Goal: Task Accomplishment & Management: Manage account settings

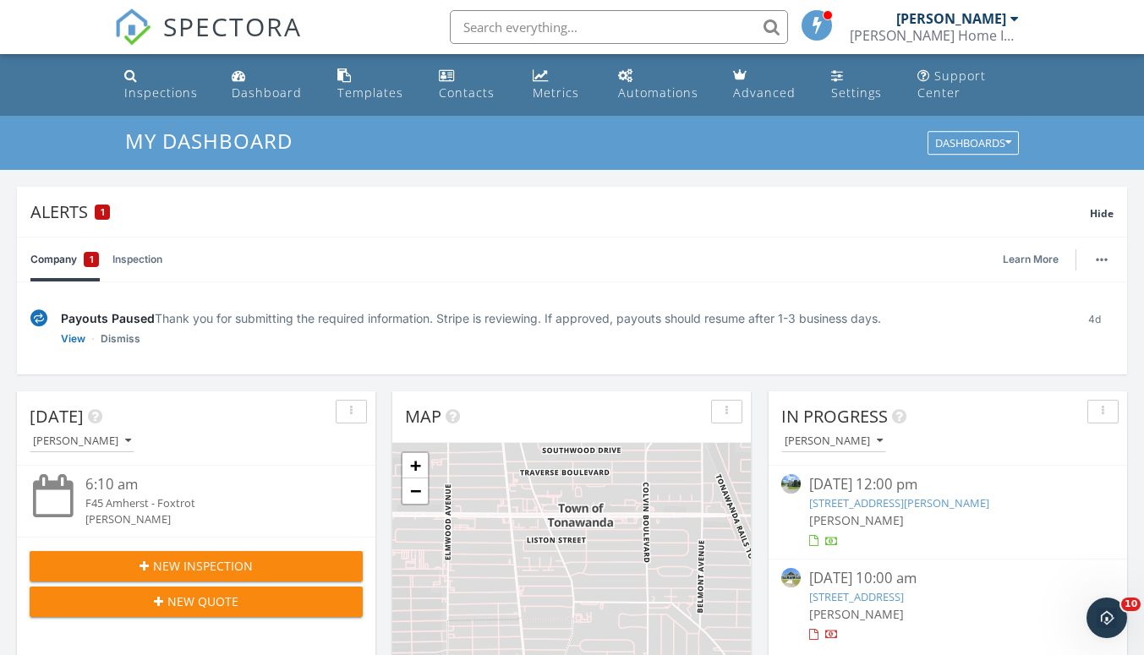
click at [79, 334] on link "View" at bounding box center [73, 339] width 25 height 17
click at [68, 338] on link "View" at bounding box center [73, 339] width 25 height 17
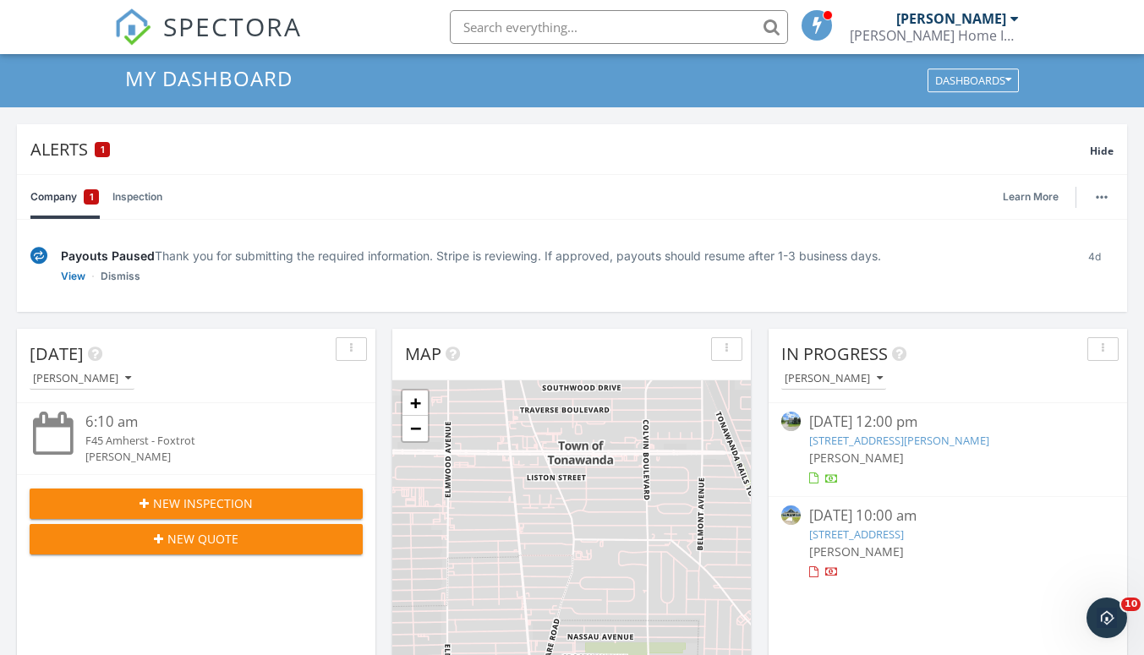
scroll to position [62, 0]
click at [136, 276] on link "Dismiss" at bounding box center [121, 277] width 40 height 17
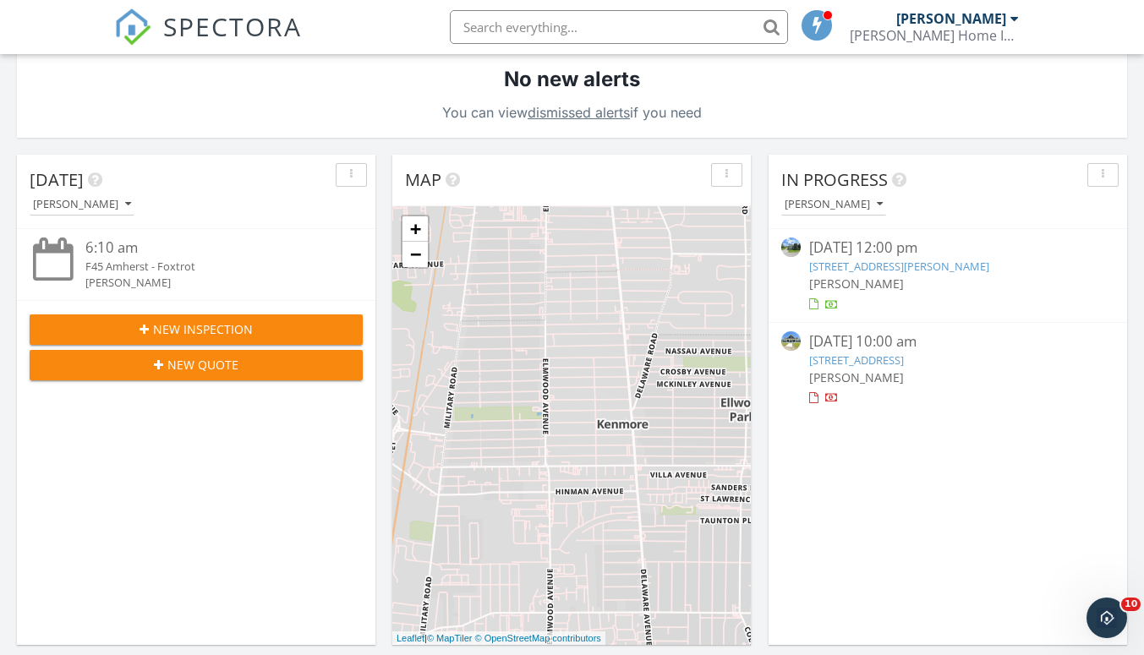
scroll to position [368, 0]
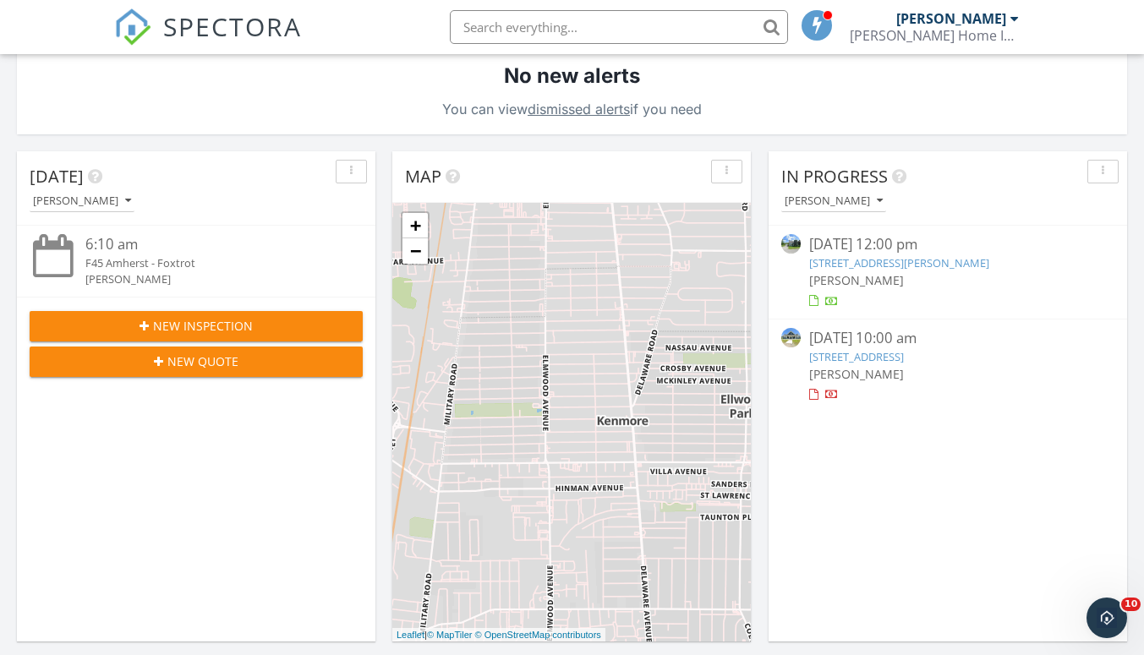
click at [945, 306] on div at bounding box center [947, 301] width 277 height 17
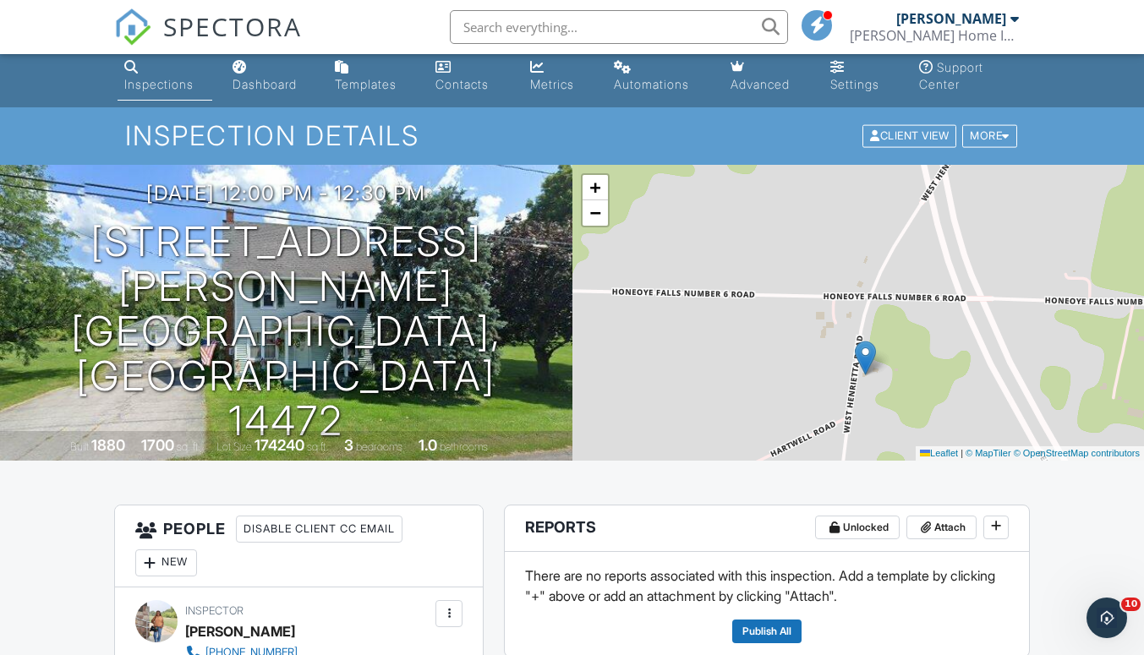
click at [634, 79] on div "Automations" at bounding box center [651, 84] width 75 height 14
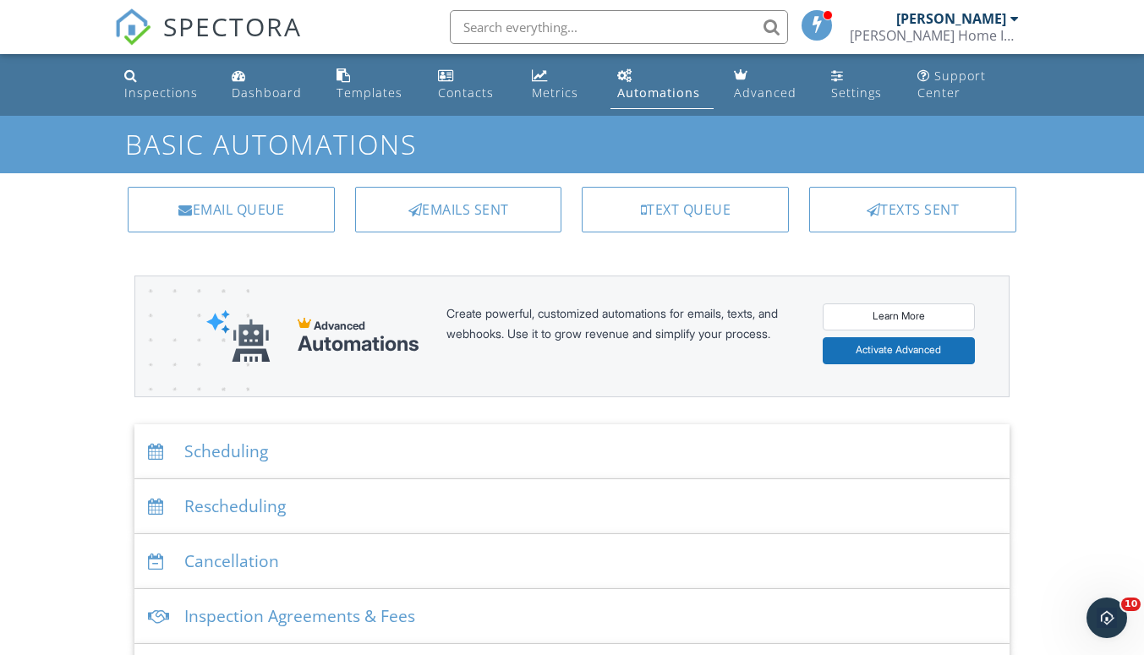
click at [830, 92] on link "Settings" at bounding box center [860, 85] width 73 height 48
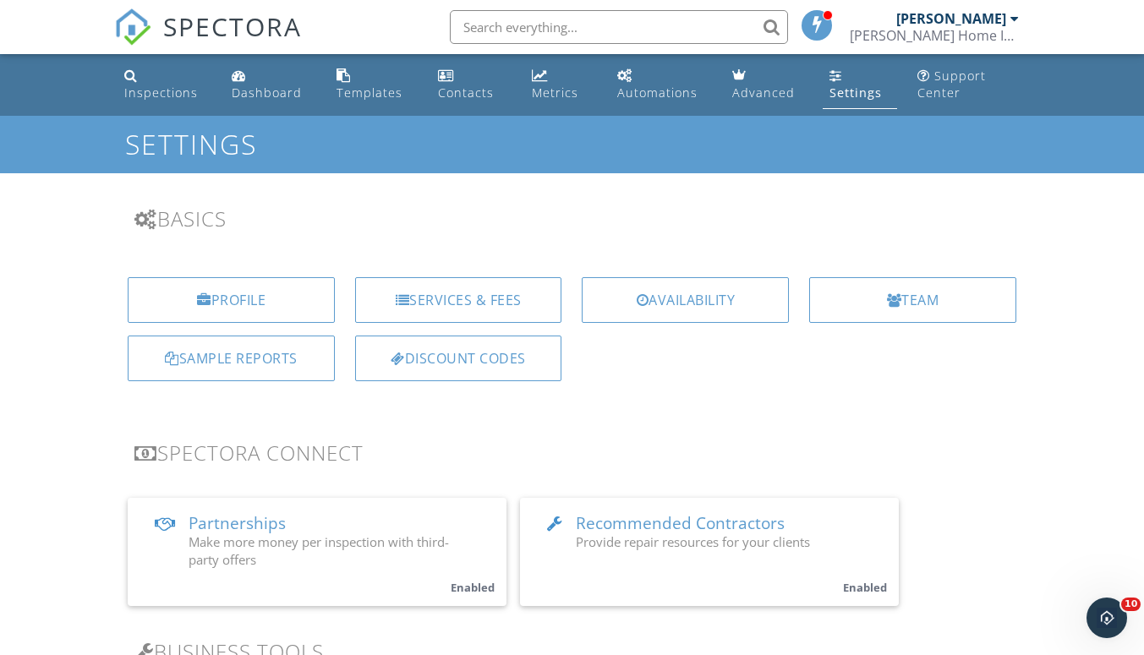
click at [508, 300] on div "Services & Fees" at bounding box center [458, 300] width 207 height 46
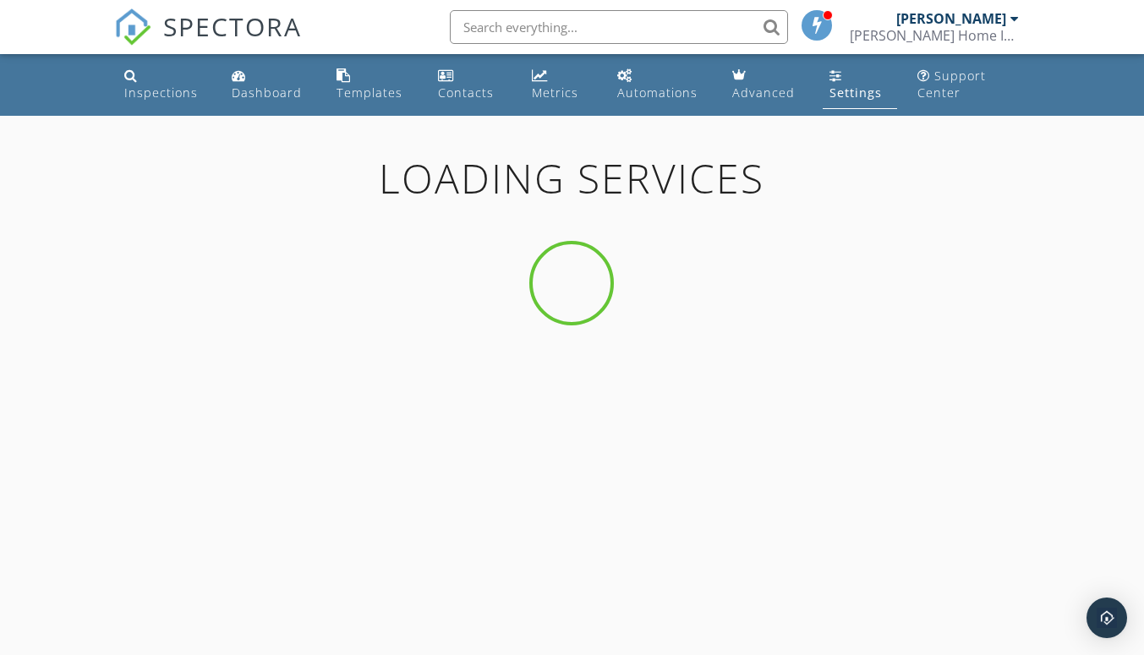
click at [855, 93] on div "Settings" at bounding box center [855, 93] width 52 height 16
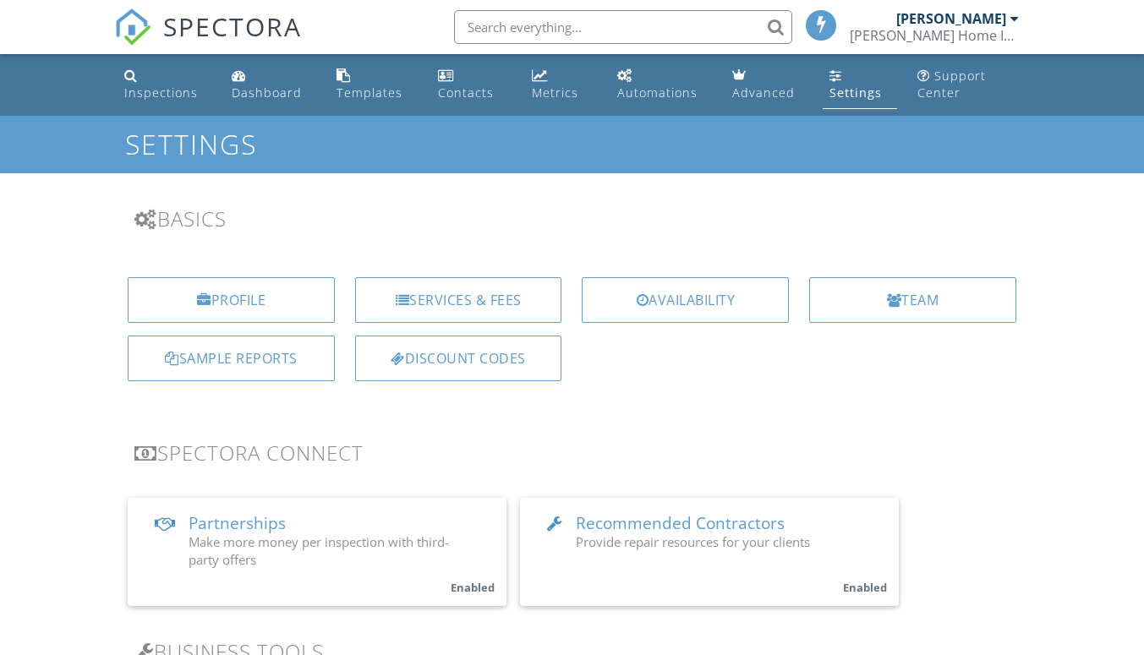
click at [517, 369] on div "Discount Codes" at bounding box center [458, 359] width 207 height 46
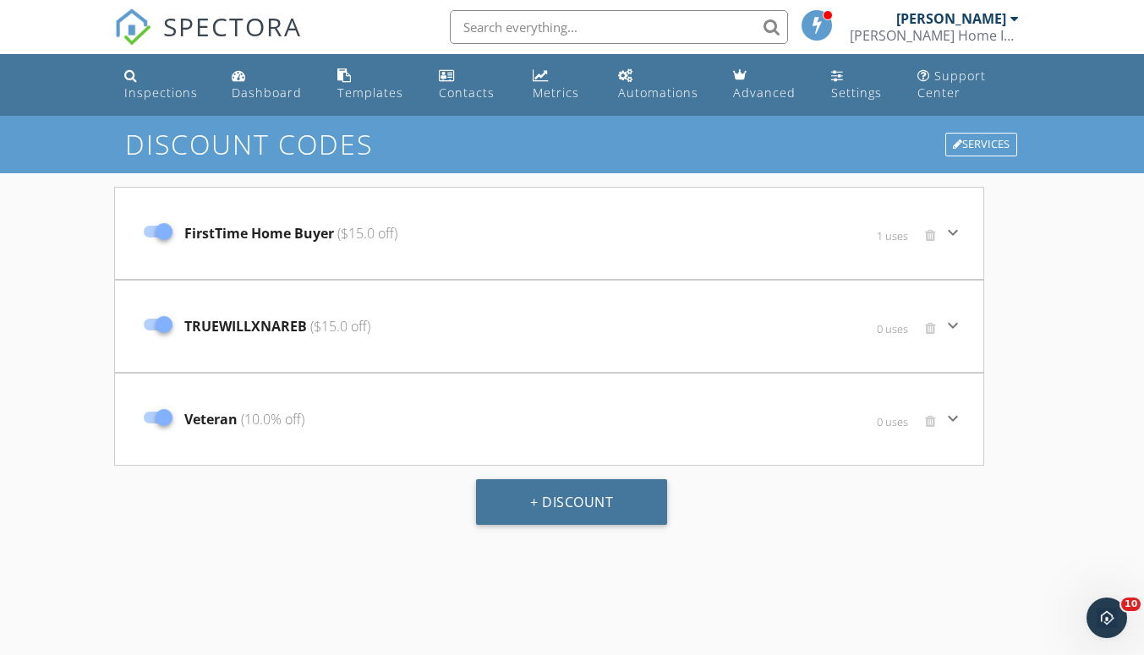
click at [580, 510] on button "+ Discount" at bounding box center [571, 502] width 191 height 46
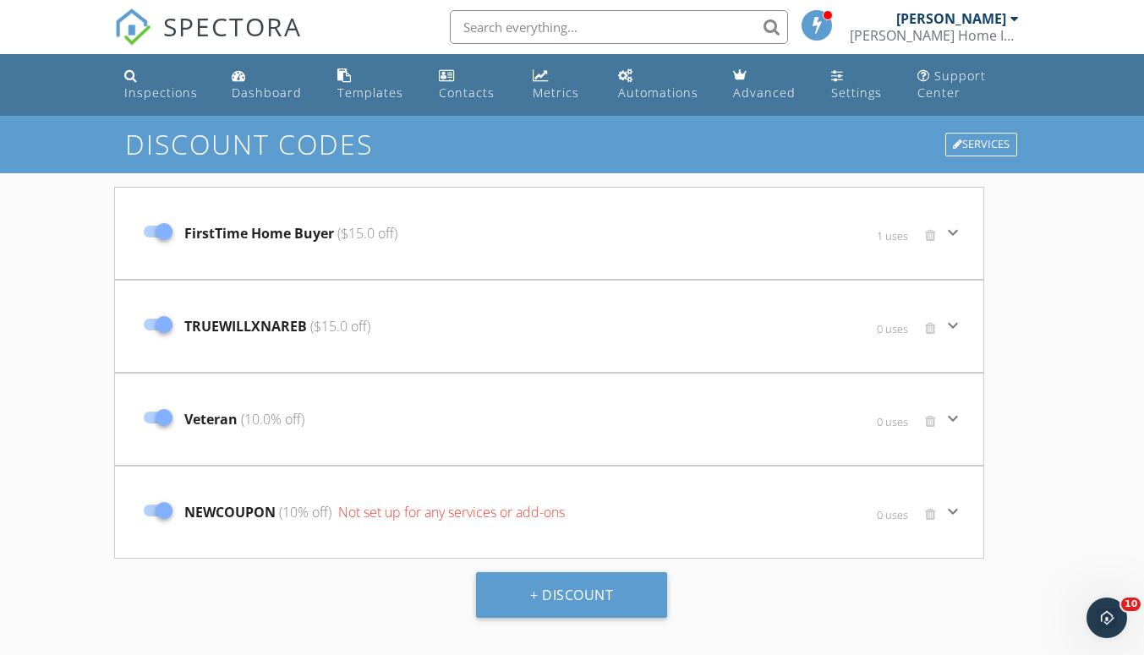
click at [254, 507] on span "NEWCOUPON (10% off) Not set up for any services or add-ons" at bounding box center [374, 512] width 380 height 20
click at [447, 515] on span "Not set up for any services or add-ons" at bounding box center [450, 512] width 230 height 19
click at [930, 514] on span at bounding box center [930, 514] width 11 height 14
click at [286, 521] on span "NEWCOUPON (10% off) Not set up for any services or add-ons" at bounding box center [374, 512] width 380 height 20
click at [196, 516] on span "NEWCOUPON (10% off) Not set up for any services or add-ons" at bounding box center [374, 512] width 380 height 20
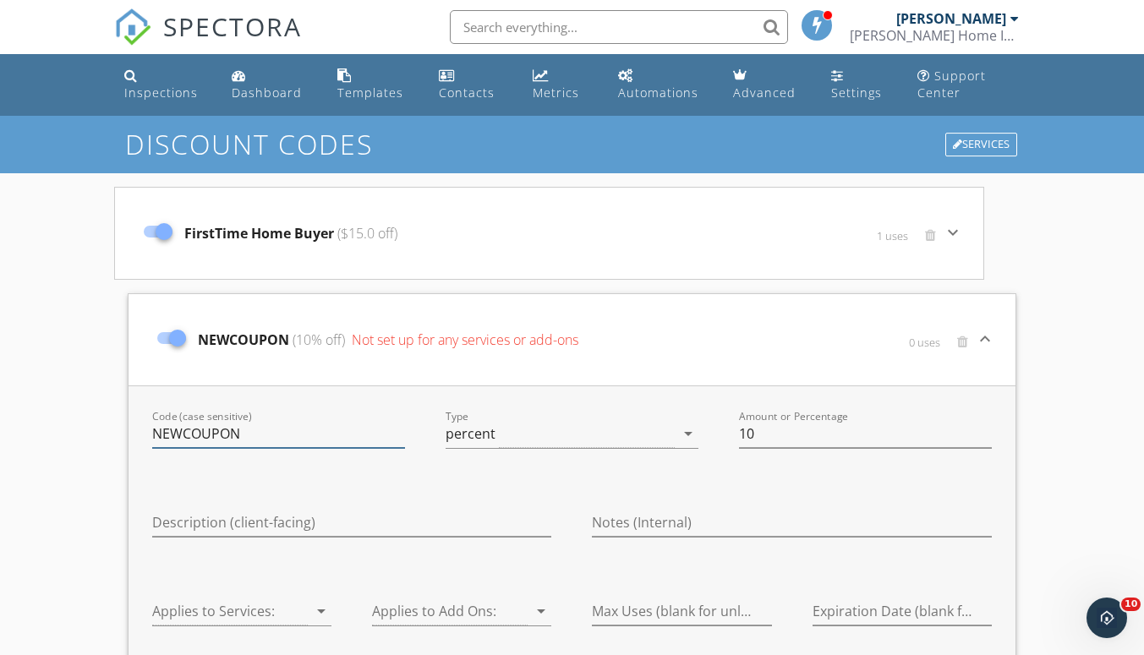
click at [296, 448] on div "Code (case sensitive) NEWCOUPON" at bounding box center [278, 434] width 253 height 28
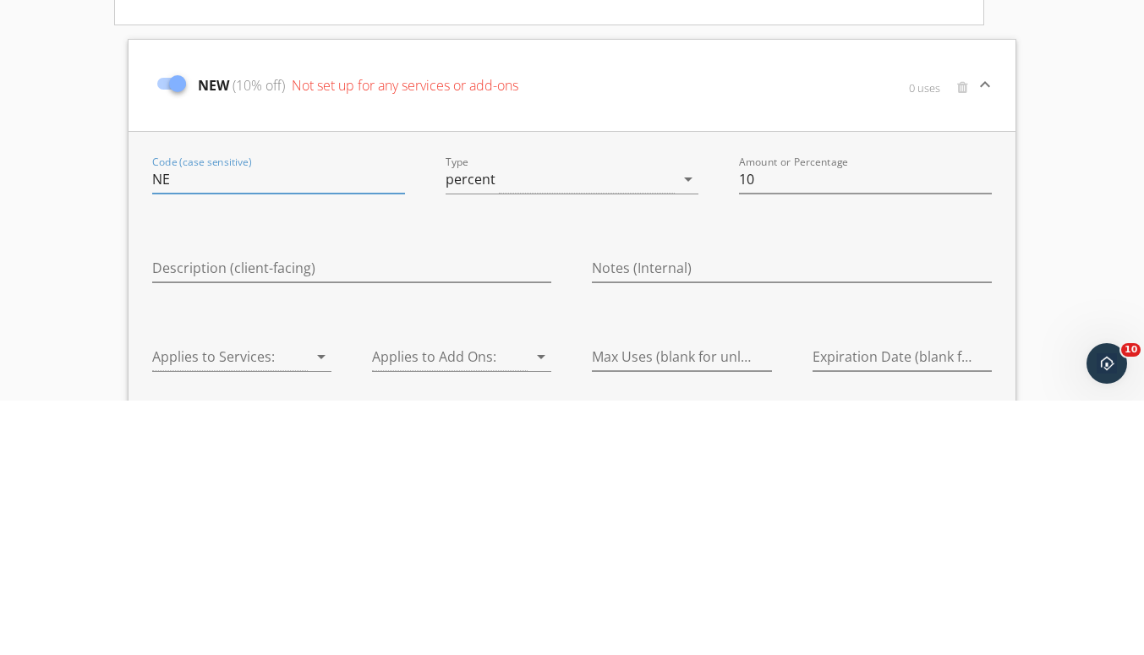
type input "N"
type input "Real Estate Agent Referral"
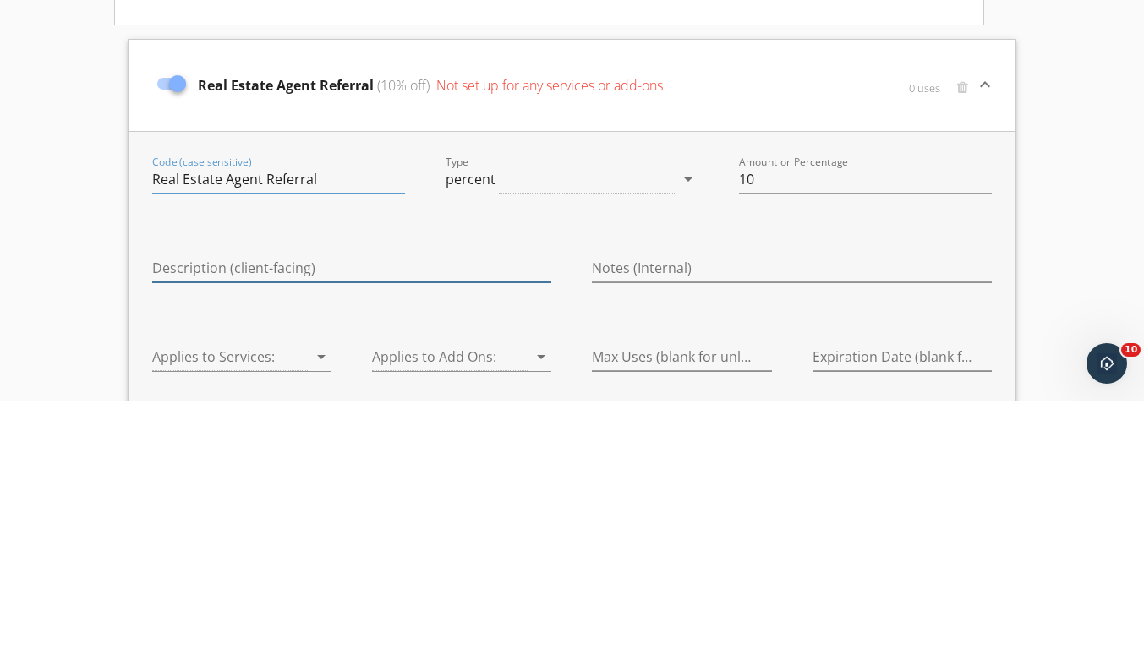
click at [402, 523] on input "Description (client-facing)" at bounding box center [351, 523] width 399 height 28
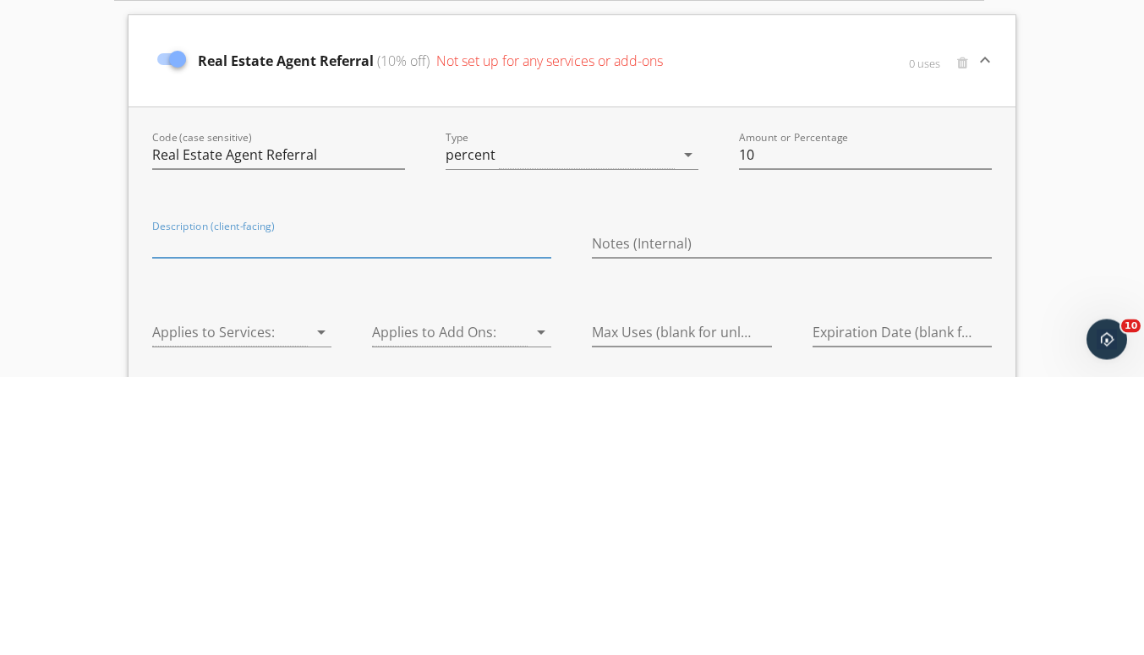
scroll to position [47, 0]
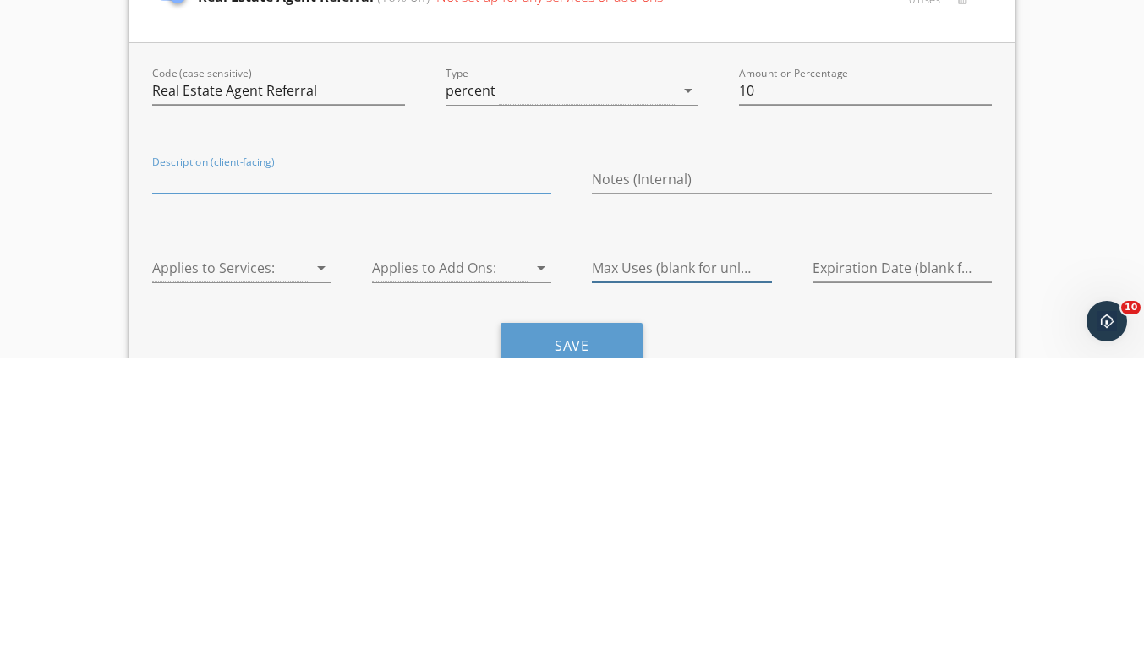
click at [673, 568] on input "Max Uses (blank for unlimited)" at bounding box center [681, 565] width 179 height 28
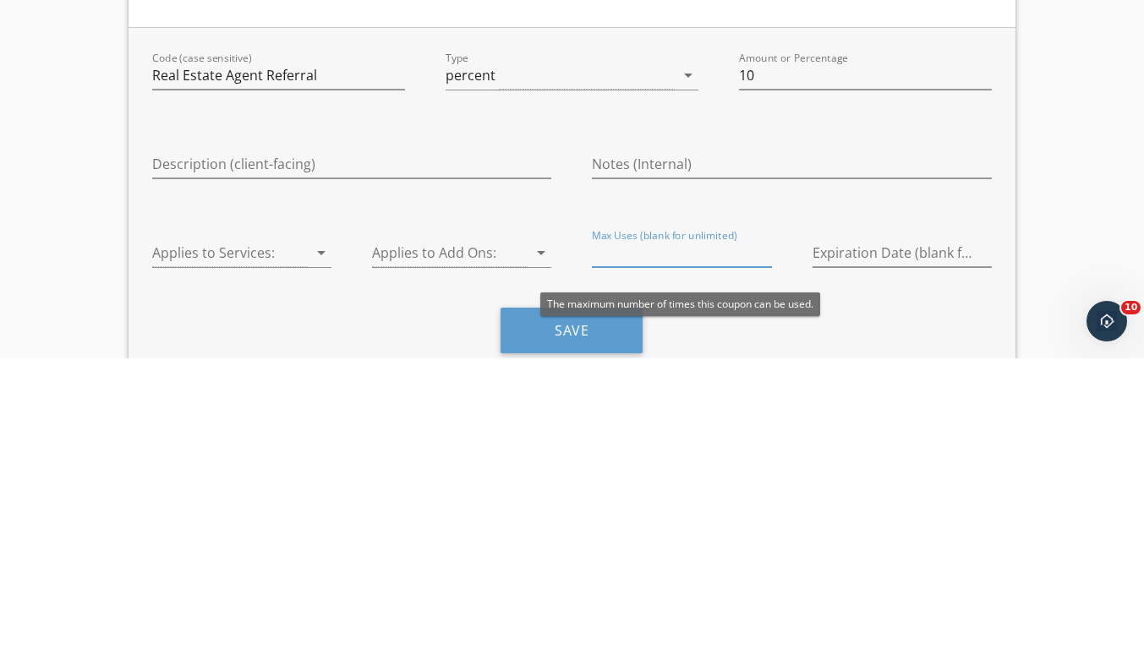
scroll to position [135, 0]
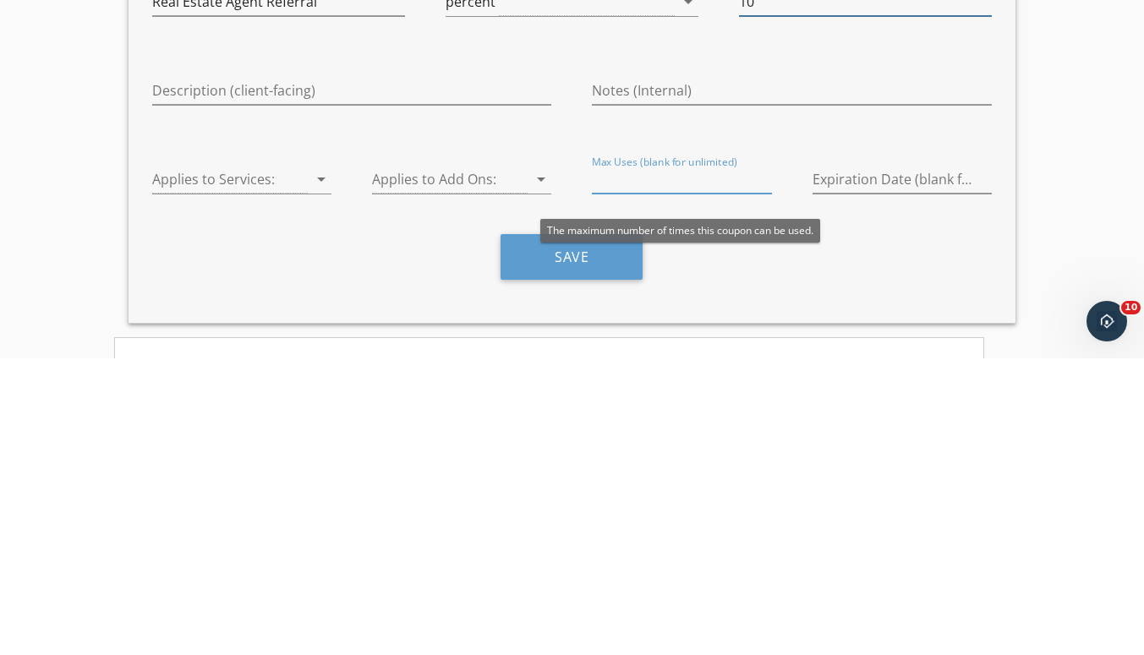
click at [921, 299] on input "10" at bounding box center [865, 299] width 253 height 28
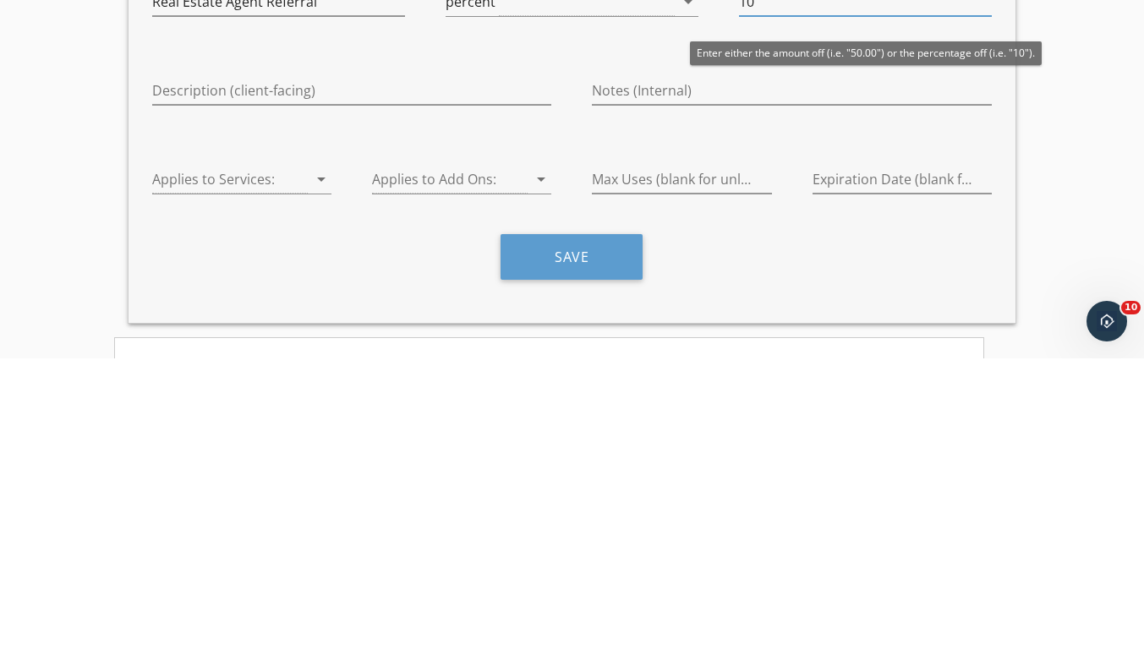
click at [321, 180] on div "Real Estate Agent Referral (10% off) Not set up for any services or add-ons" at bounding box center [424, 204] width 550 height 71
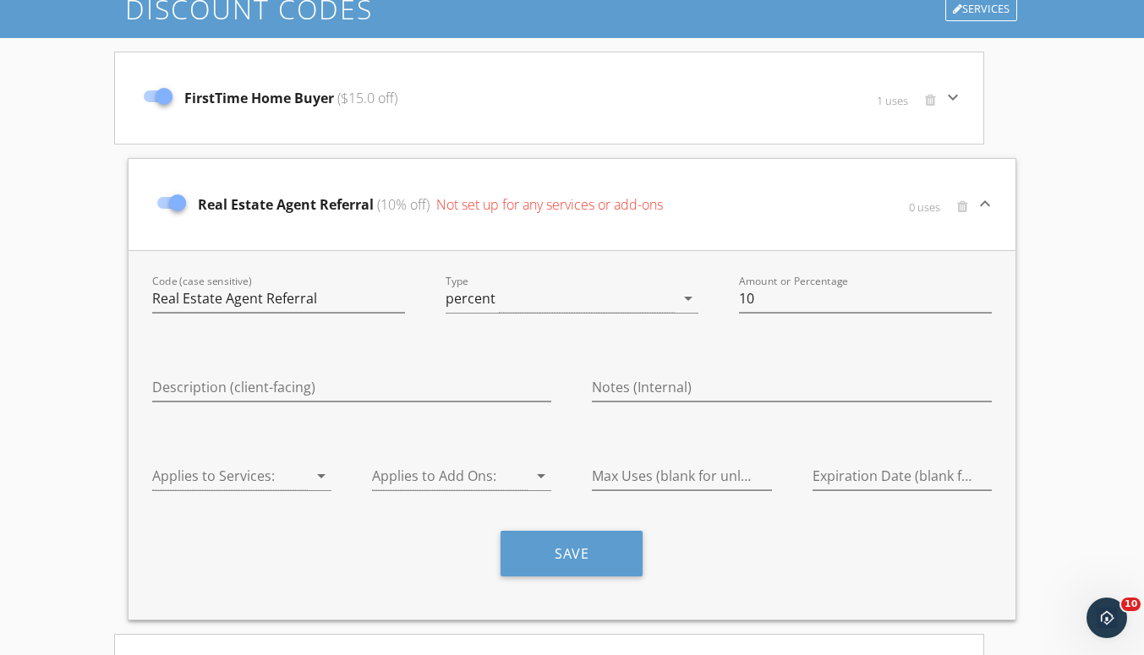
click at [282, 464] on div at bounding box center [230, 476] width 156 height 28
click at [298, 475] on div at bounding box center [230, 476] width 156 height 28
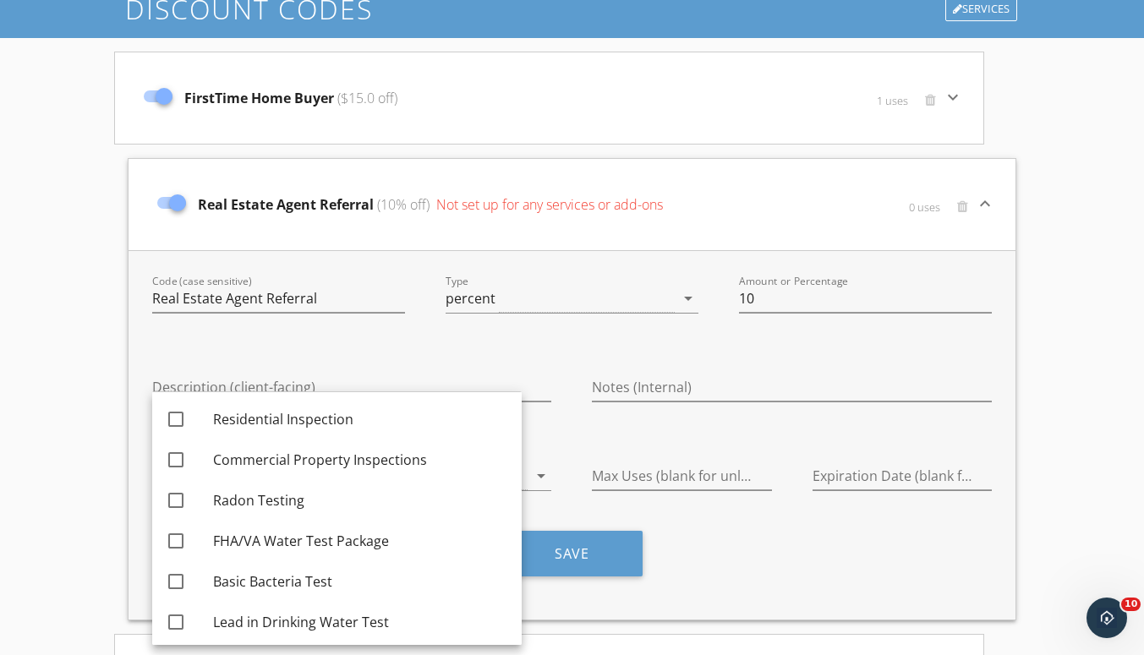
click at [324, 424] on div "Residential Inspection" at bounding box center [360, 419] width 295 height 20
checkbox input "true"
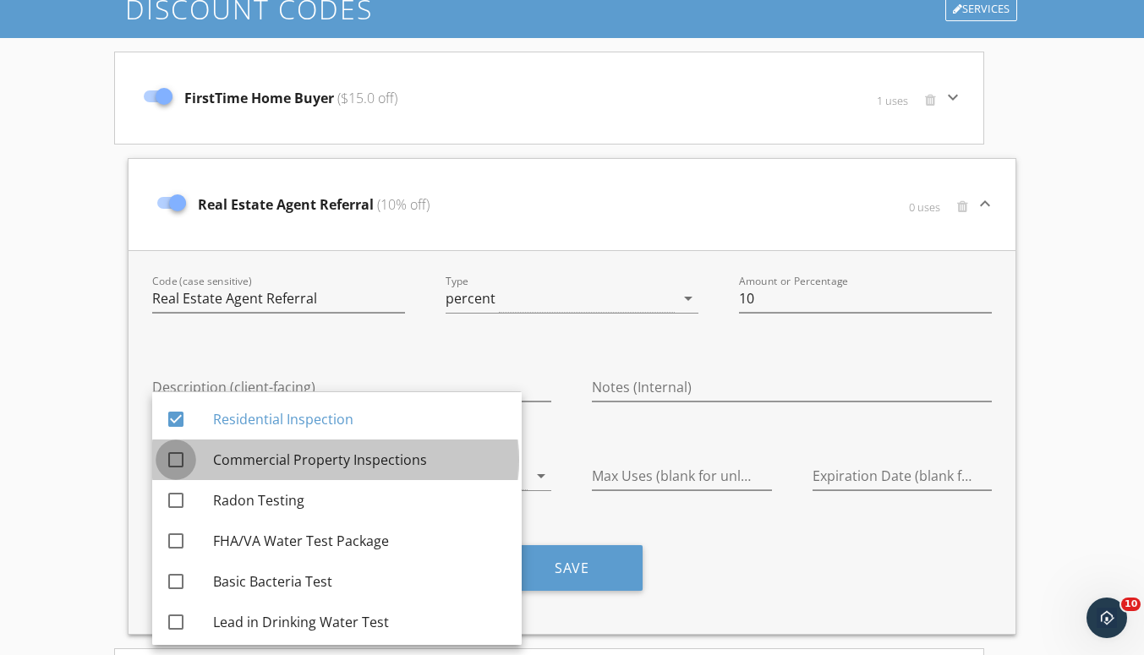
click at [188, 462] on div at bounding box center [175, 460] width 29 height 29
checkbox input "true"
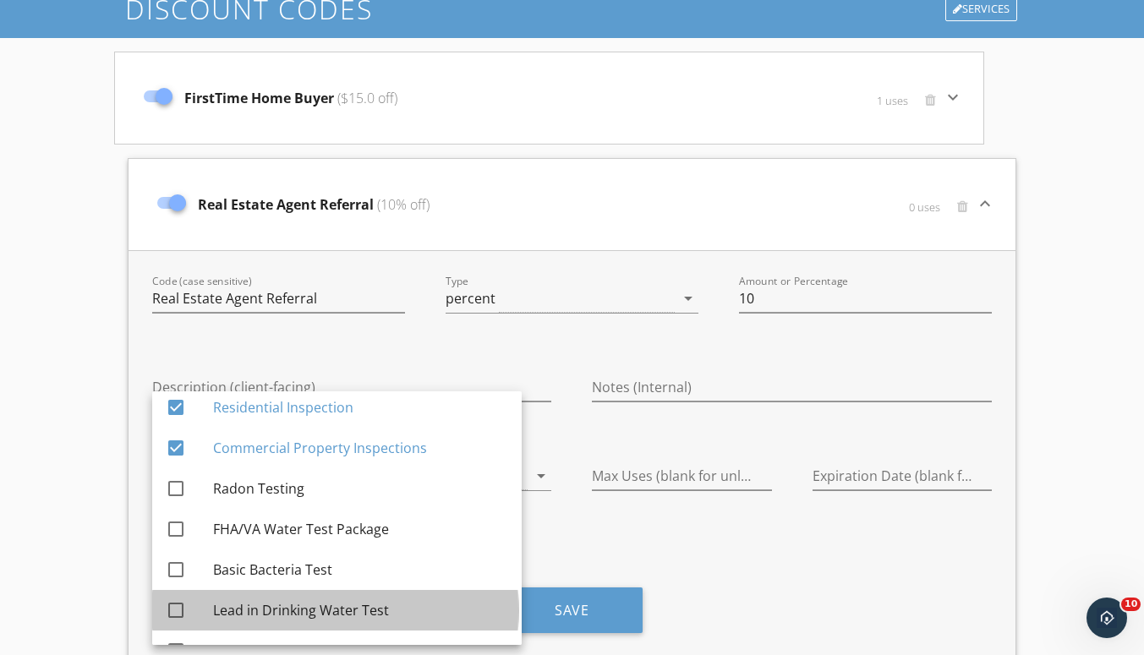
scroll to position [11, 0]
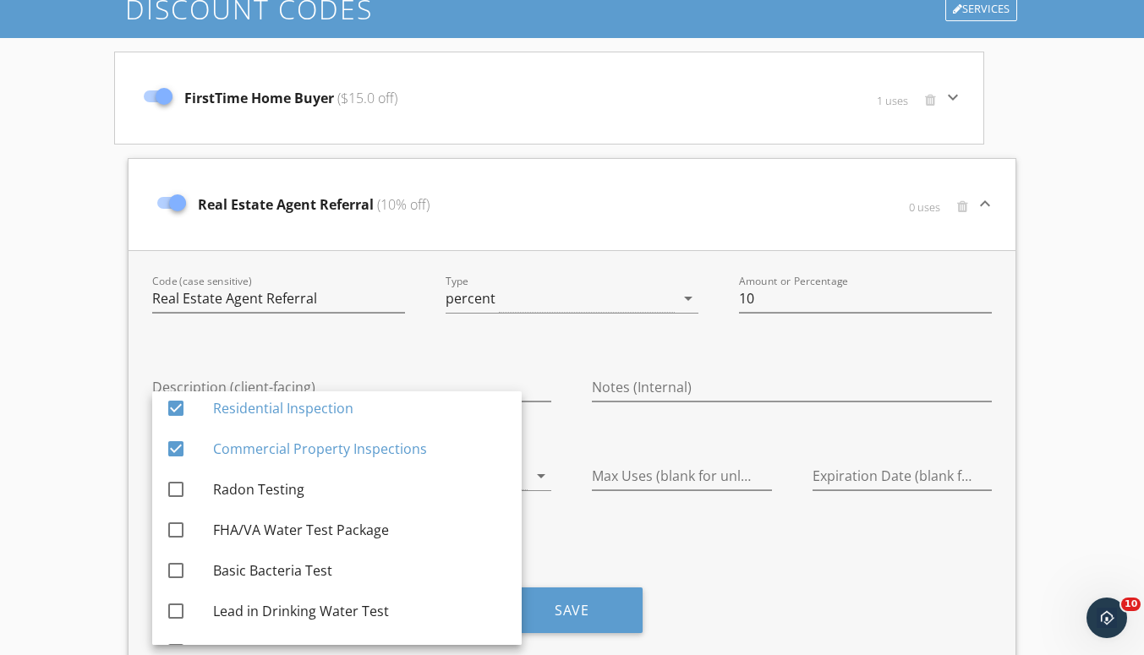
click at [424, 480] on div "Radon Testing" at bounding box center [360, 489] width 295 height 20
checkbox input "true"
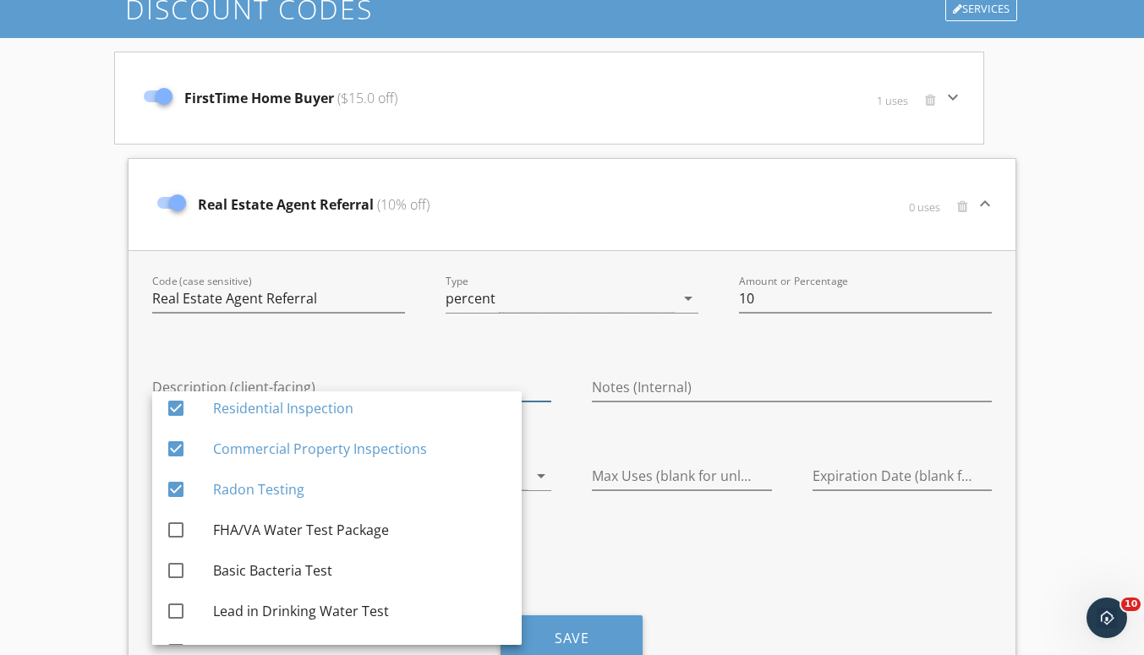
click at [524, 381] on input "Description (client-facing)" at bounding box center [351, 388] width 399 height 28
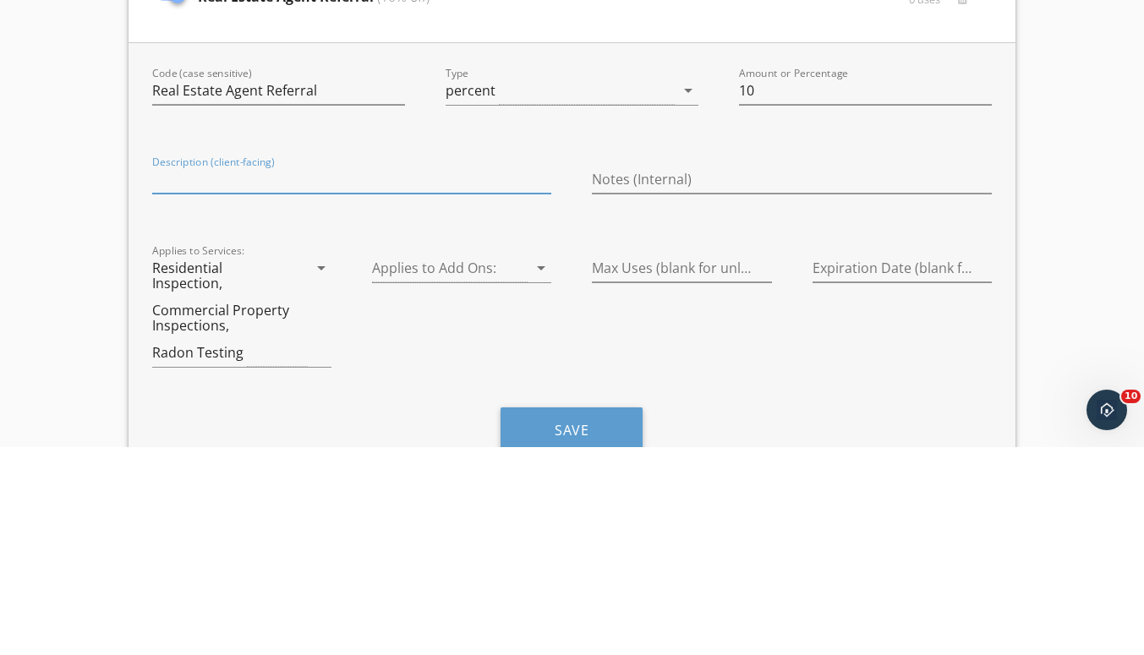
click at [420, 385] on input "Description (client-facing)" at bounding box center [351, 388] width 399 height 28
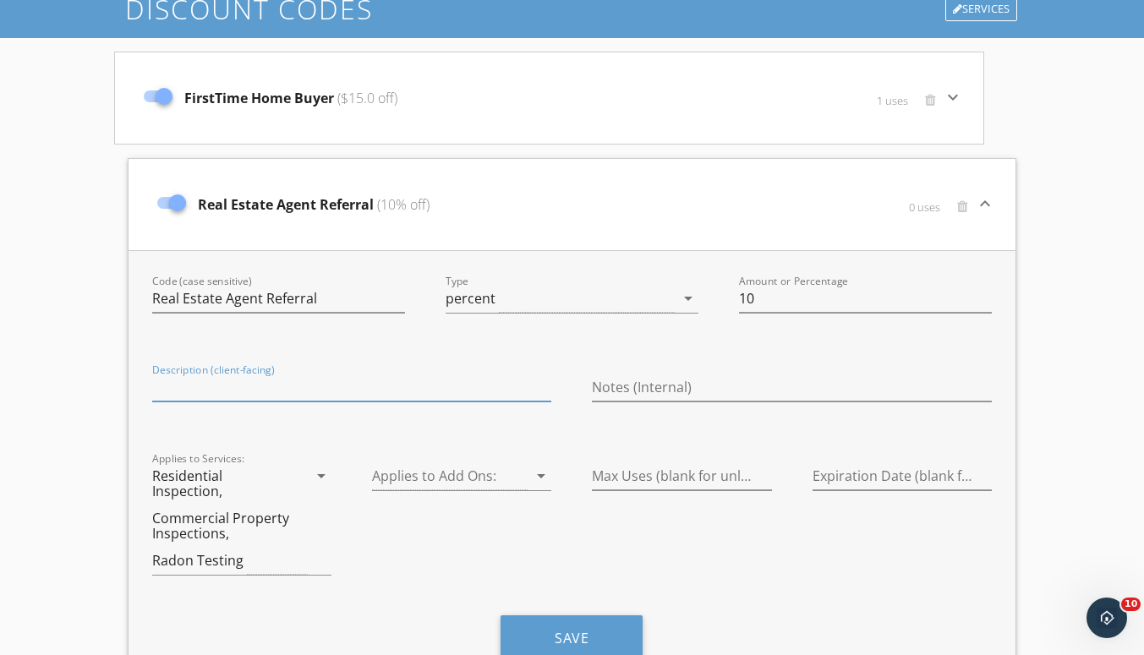
click at [325, 381] on input "Description (client-facing)" at bounding box center [351, 388] width 399 height 28
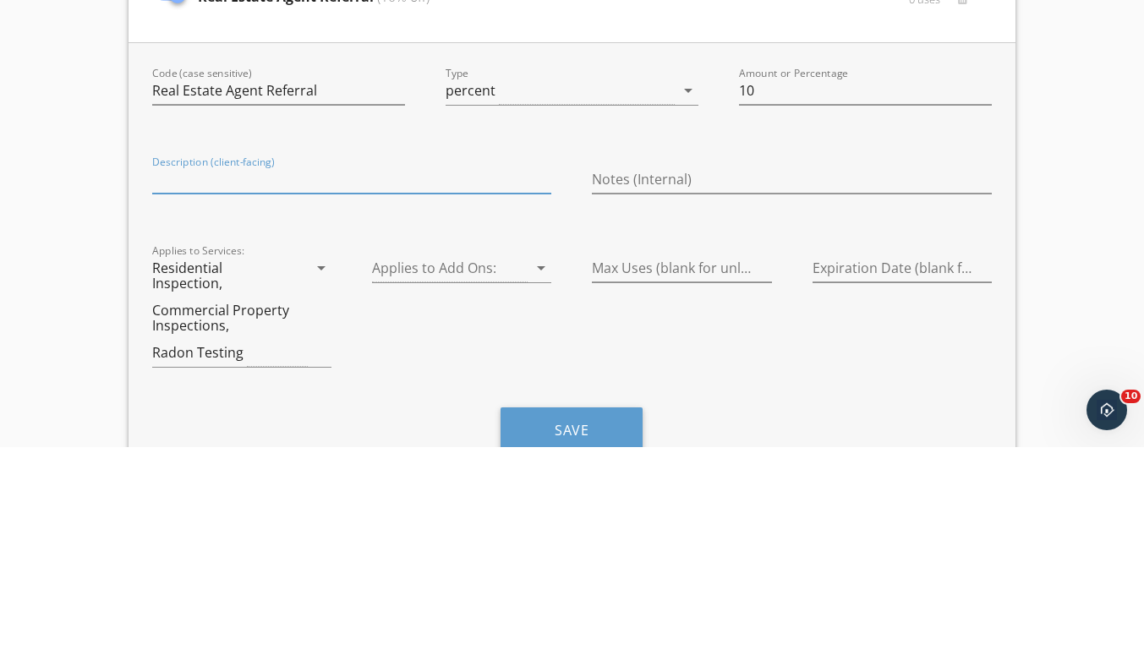
click at [332, 401] on div "Description (client-facing)" at bounding box center [351, 388] width 399 height 28
click at [188, 386] on input "Description (client-facing)" at bounding box center [351, 388] width 399 height 28
paste input "When your real estate agent refers you to True Will Home Inspections, you’ll re…"
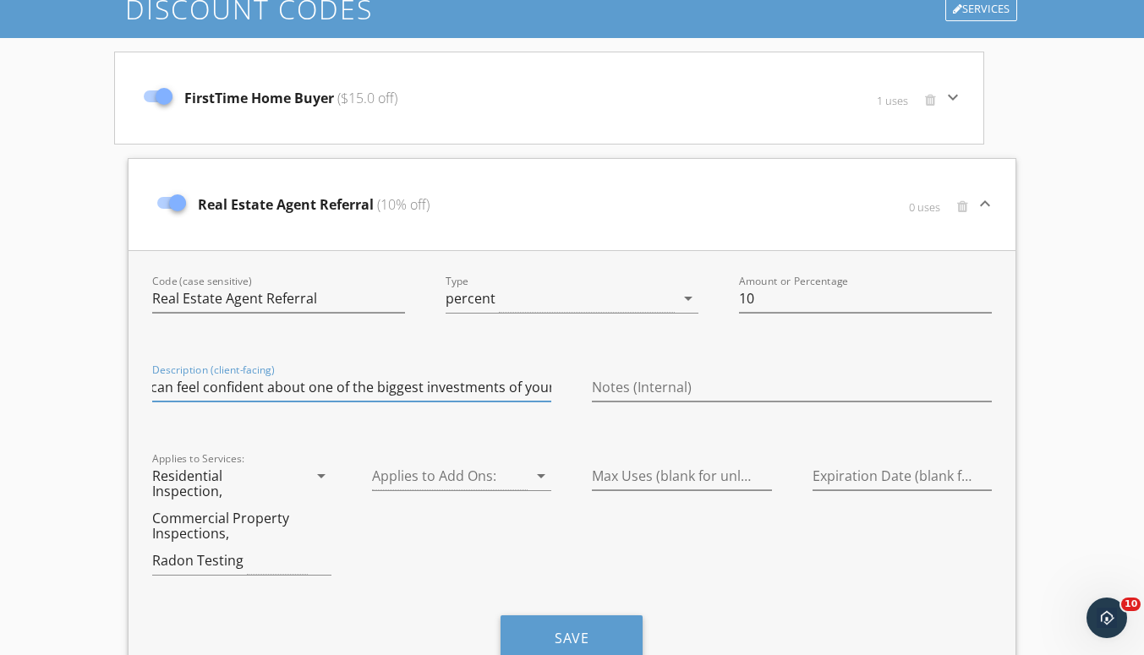
type input "When your real estate agent refers you to True Will Home Inspections, you’ll re…"
click at [601, 634] on button "Save" at bounding box center [572, 639] width 142 height 46
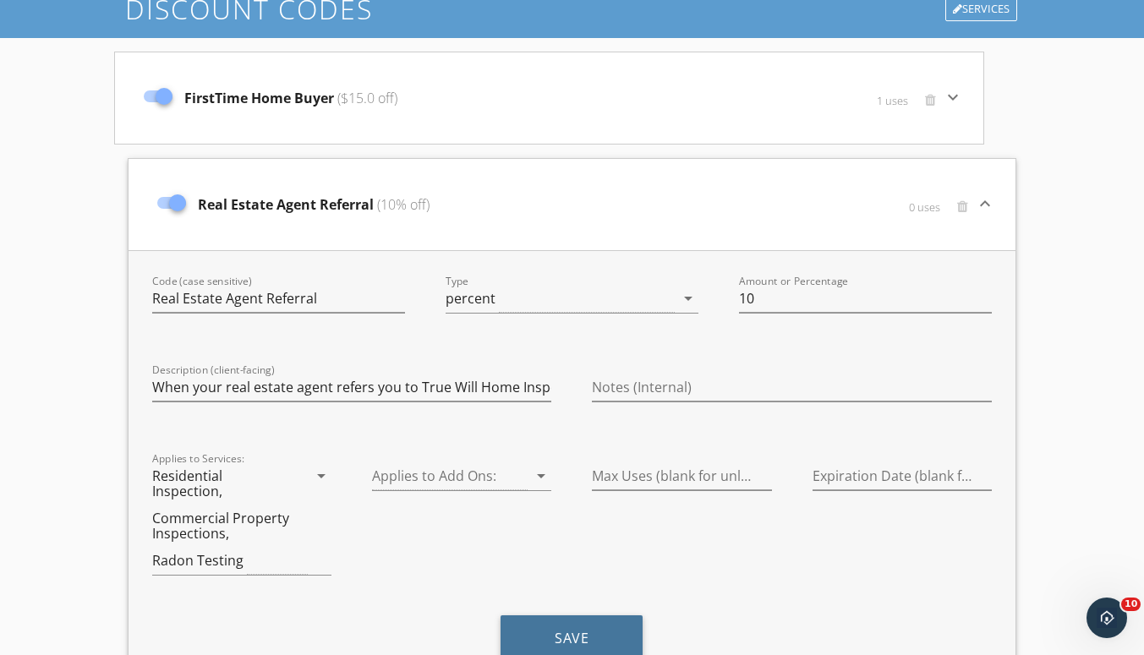
click at [579, 634] on button "Save" at bounding box center [572, 639] width 142 height 46
click at [664, 195] on div "Real Estate Agent Referral (10% off)" at bounding box center [424, 204] width 550 height 71
click at [752, 238] on div "0 uses" at bounding box center [836, 214] width 275 height 51
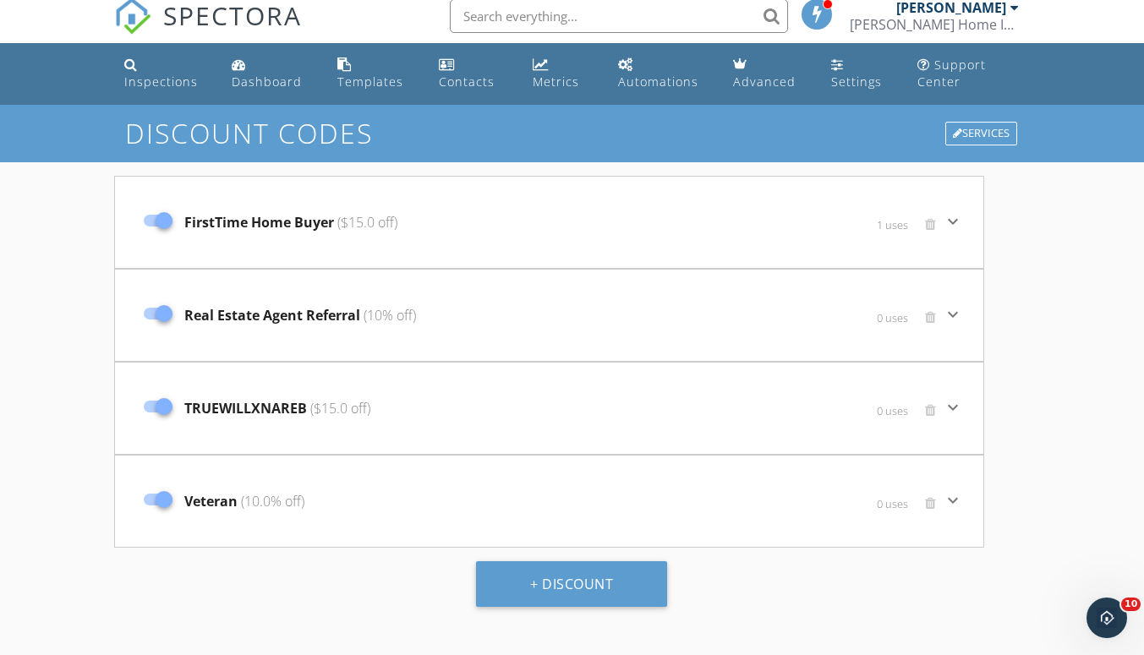
scroll to position [10, 0]
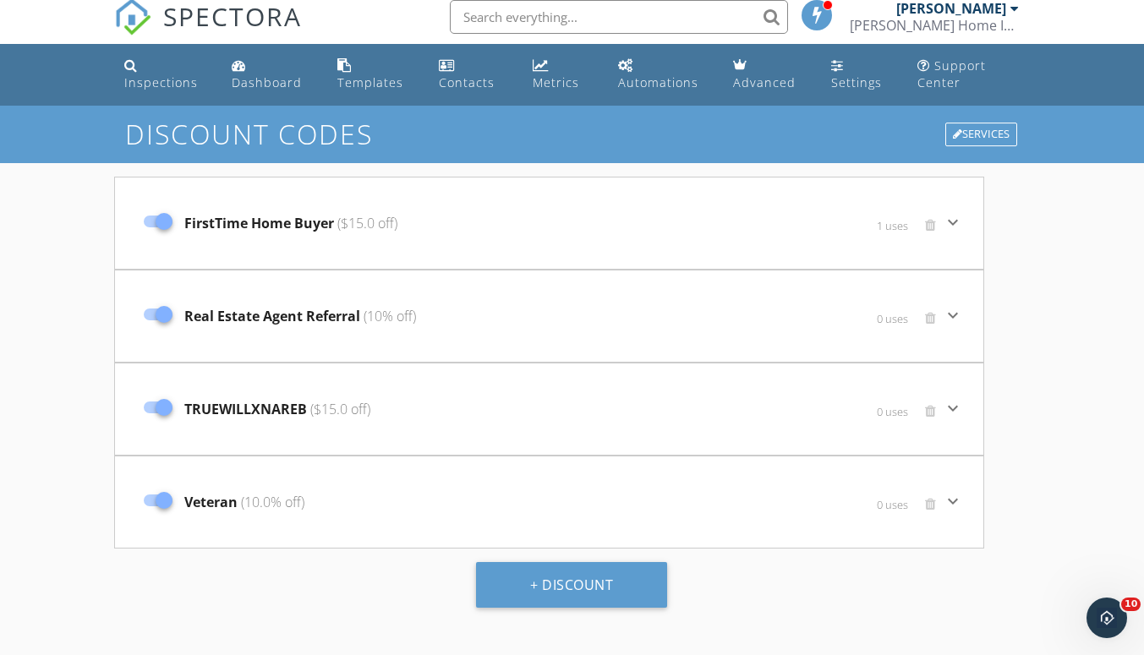
click at [539, 226] on div "FirstTime Home Buyer ($15.0 off)" at bounding box center [404, 223] width 538 height 71
click at [532, 576] on button "+ Discount" at bounding box center [571, 585] width 191 height 46
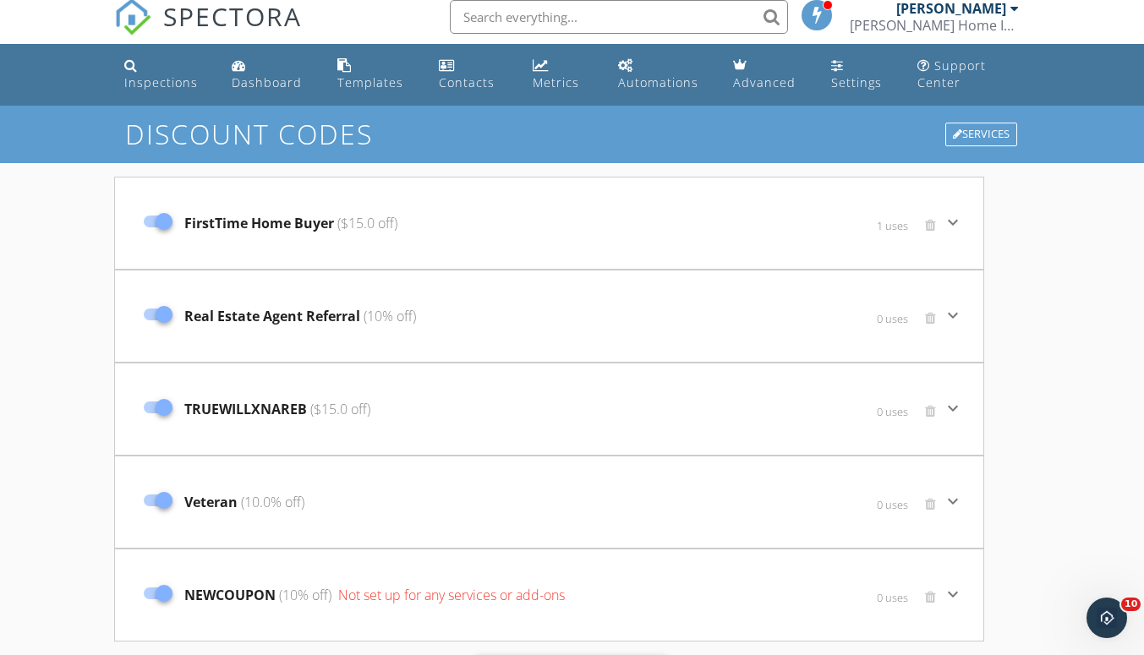
click at [255, 591] on span "NEWCOUPON (10% off) Not set up for any services or add-ons" at bounding box center [374, 595] width 380 height 20
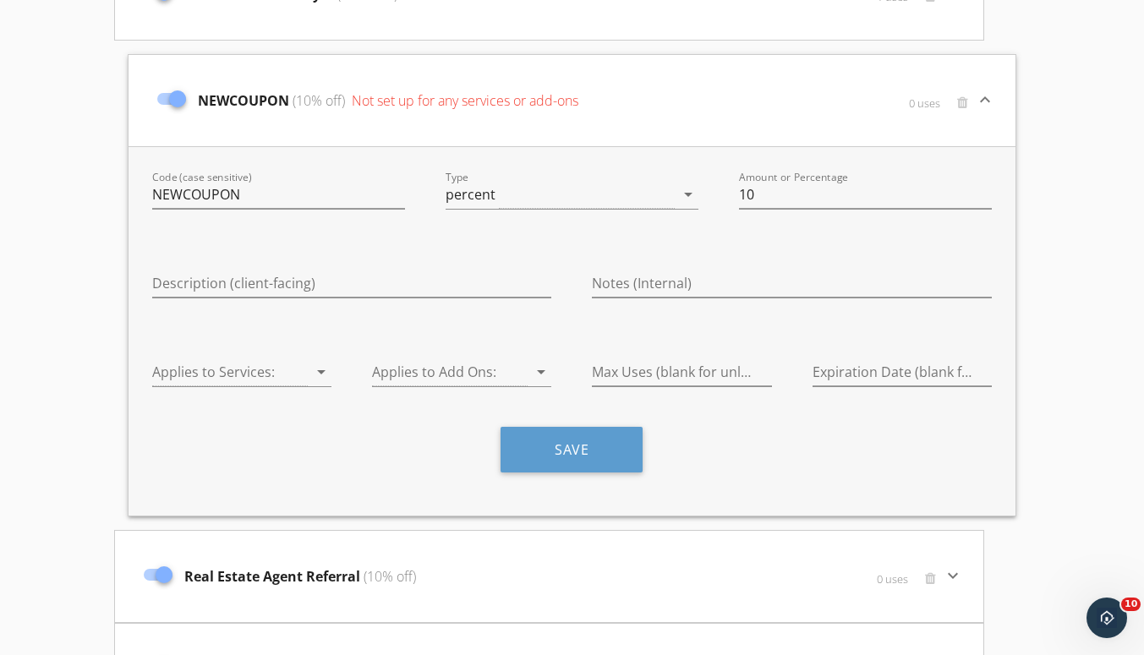
scroll to position [236, 0]
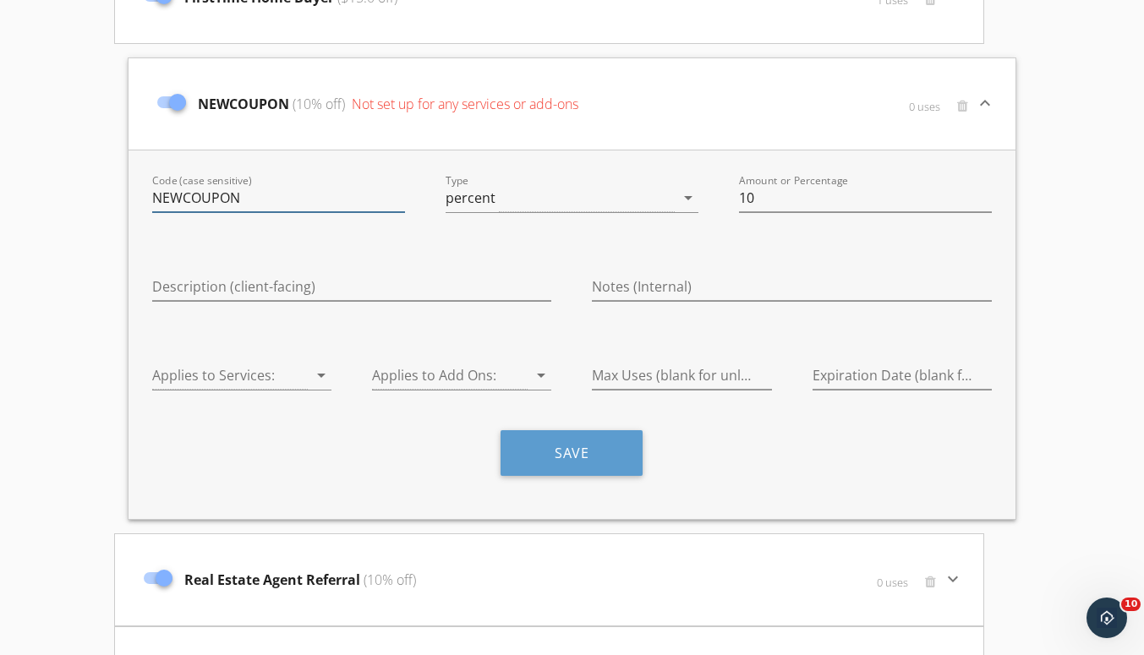
click at [273, 194] on input "NEWCOUPON" at bounding box center [278, 198] width 253 height 28
type input "N"
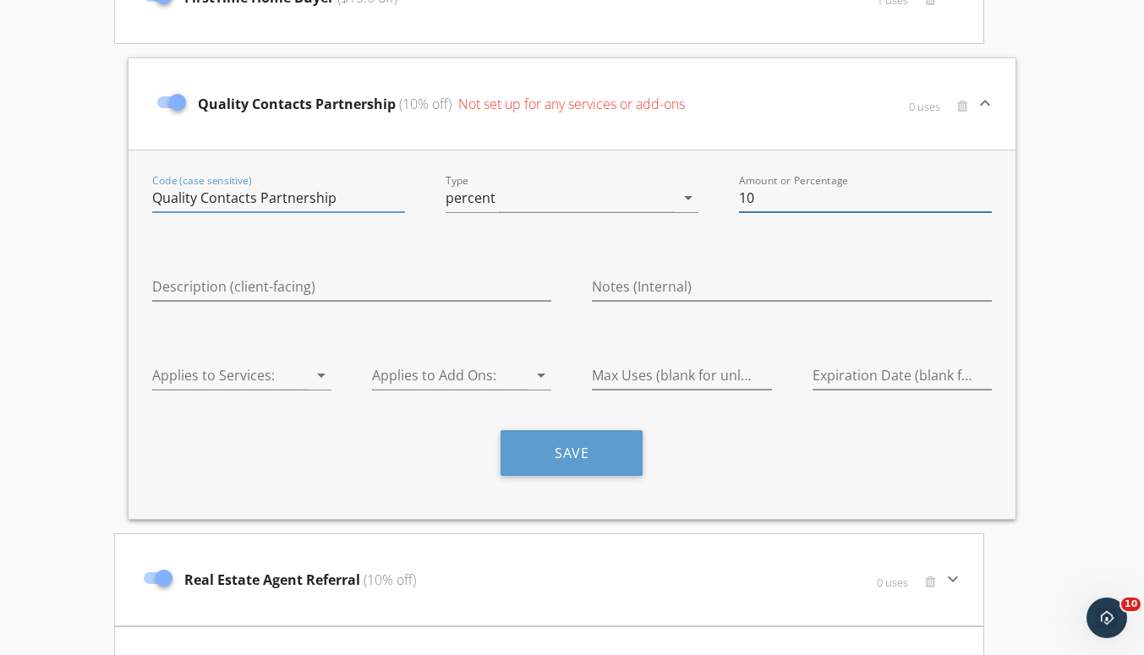
click at [811, 212] on div "Amount or Percentage 10" at bounding box center [865, 198] width 253 height 28
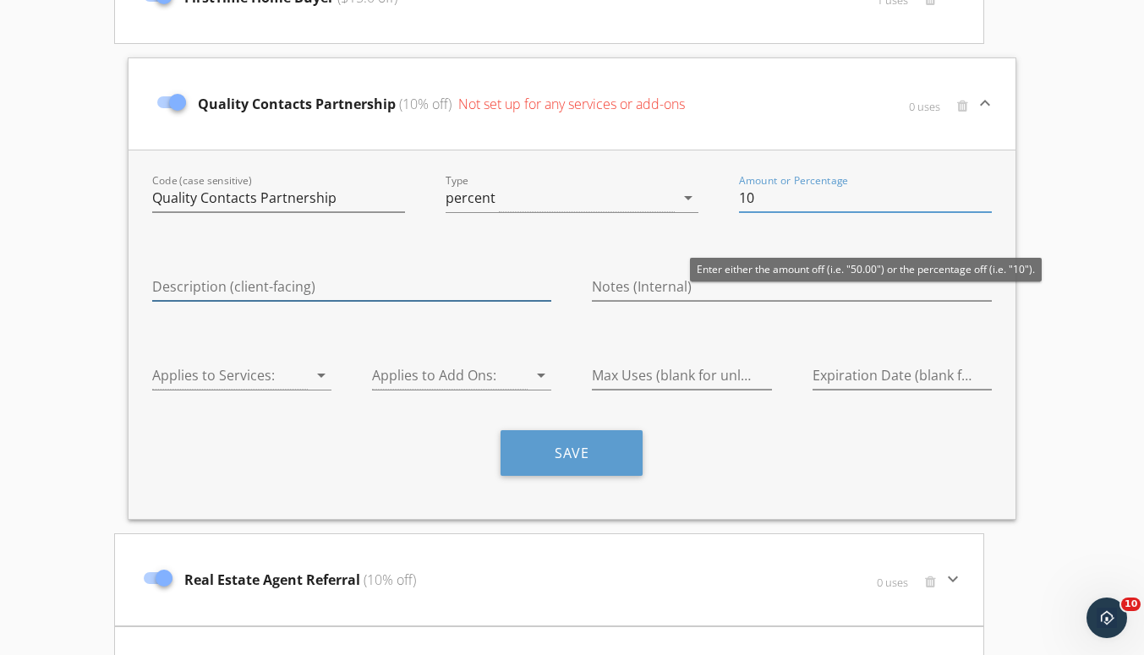
click at [455, 301] on input "Description (client-facing)" at bounding box center [351, 287] width 399 height 28
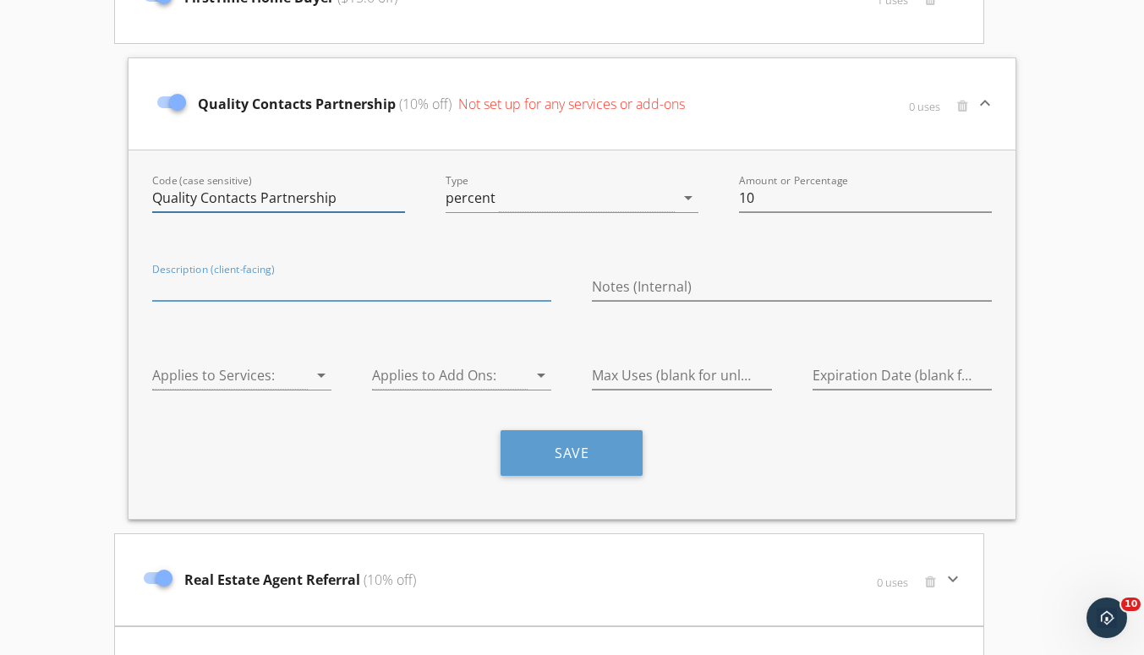
click at [354, 212] on div "Code (case sensitive) Quality Contacts Partnership" at bounding box center [278, 198] width 253 height 28
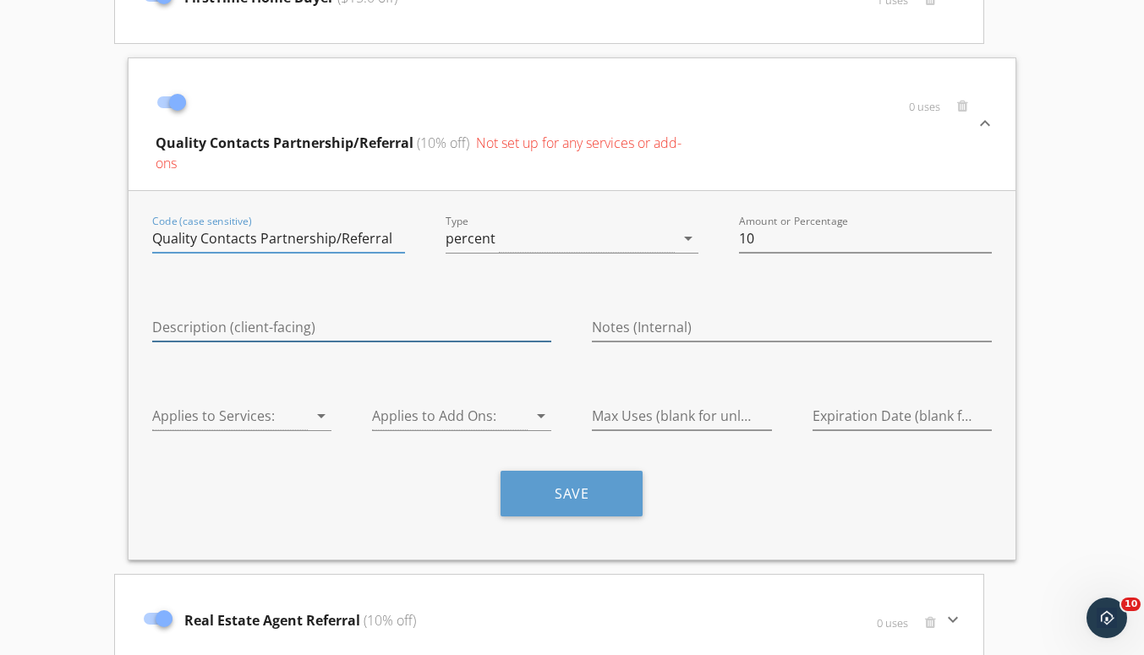
click at [414, 318] on input "Description (client-facing)" at bounding box center [351, 328] width 399 height 28
type input "Quality Contacts PartnershipReferral"
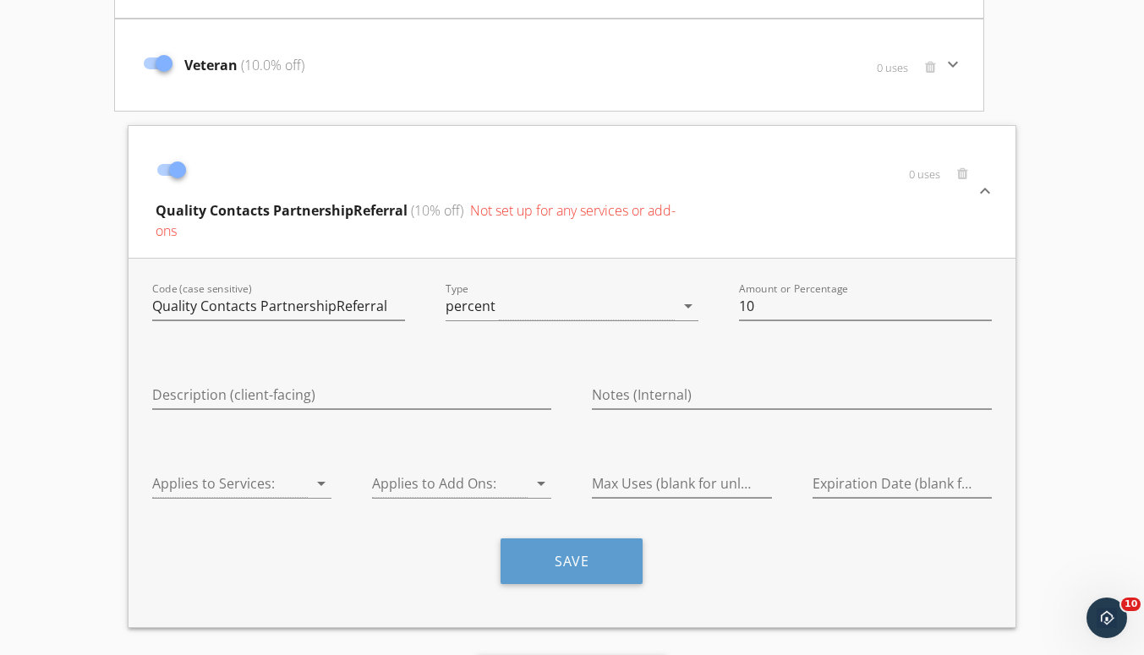
scroll to position [453, 0]
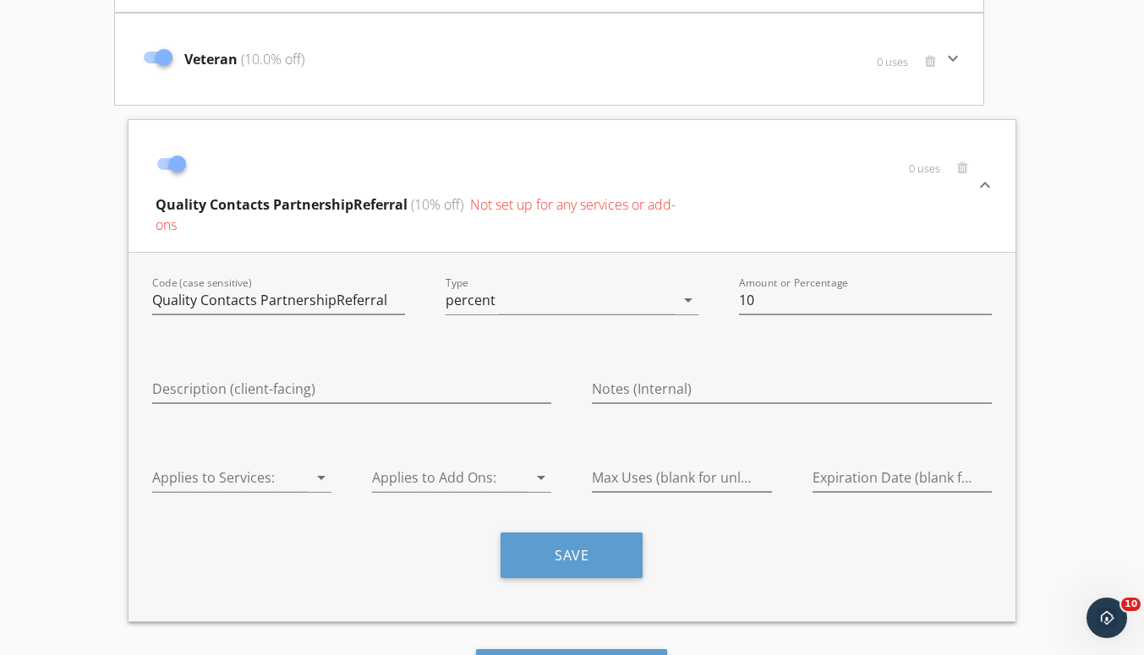
click at [255, 492] on div "Applies to Services: arrow_drop_down" at bounding box center [241, 478] width 179 height 28
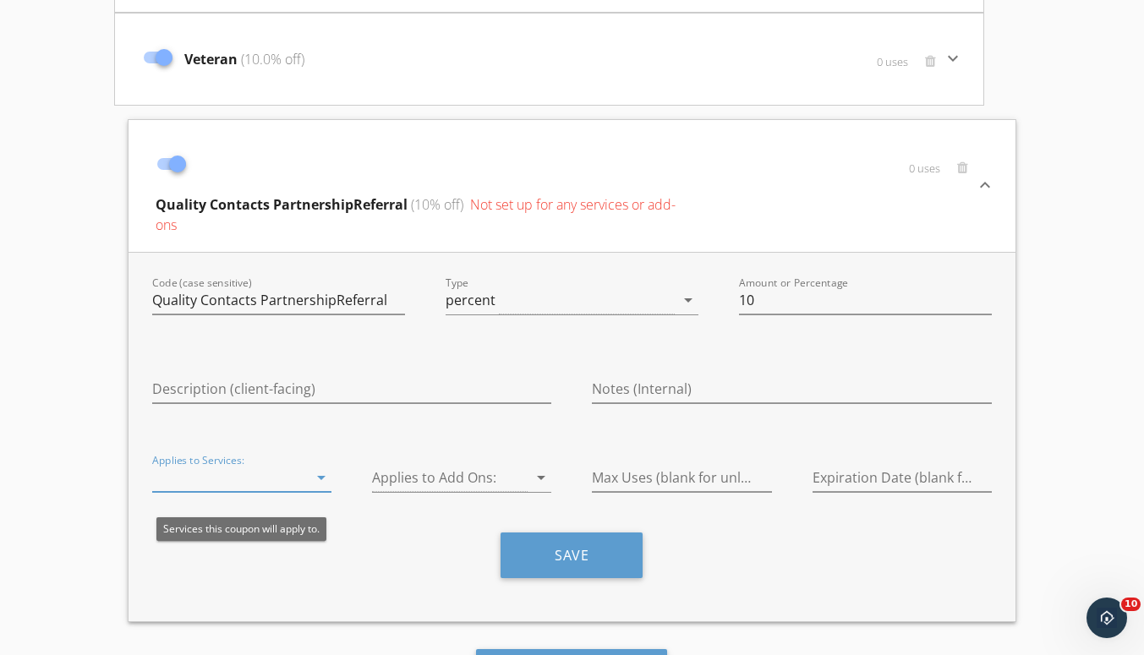
click at [305, 491] on div "Applies to Services: arrow_drop_down" at bounding box center [241, 478] width 179 height 28
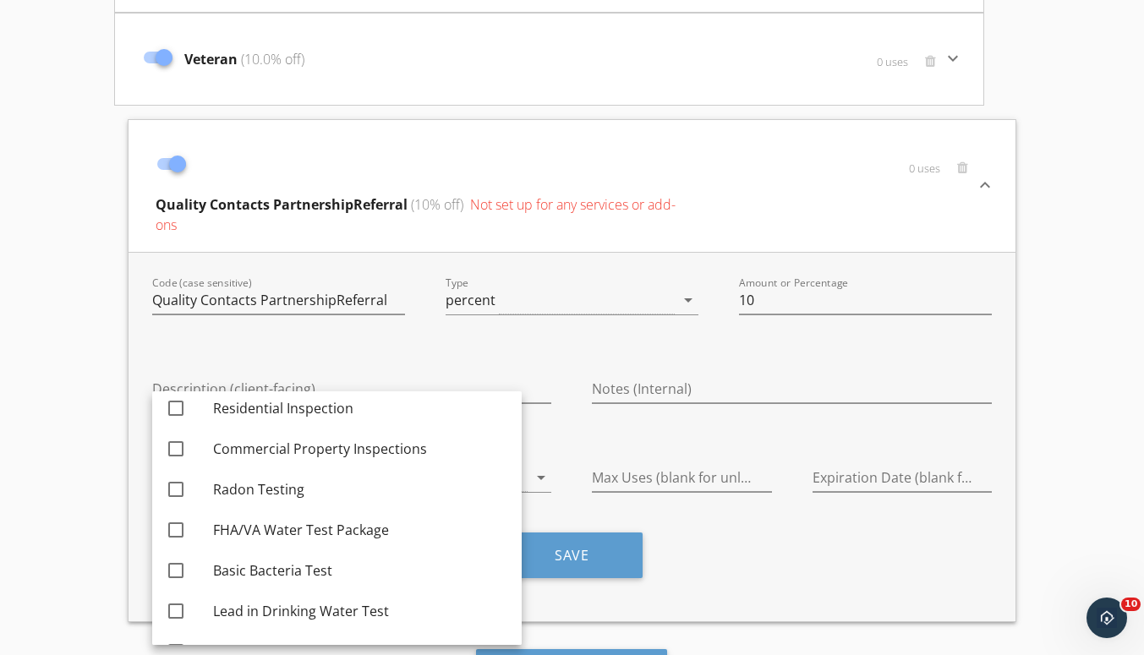
click at [181, 415] on div at bounding box center [175, 408] width 29 height 29
checkbox input "true"
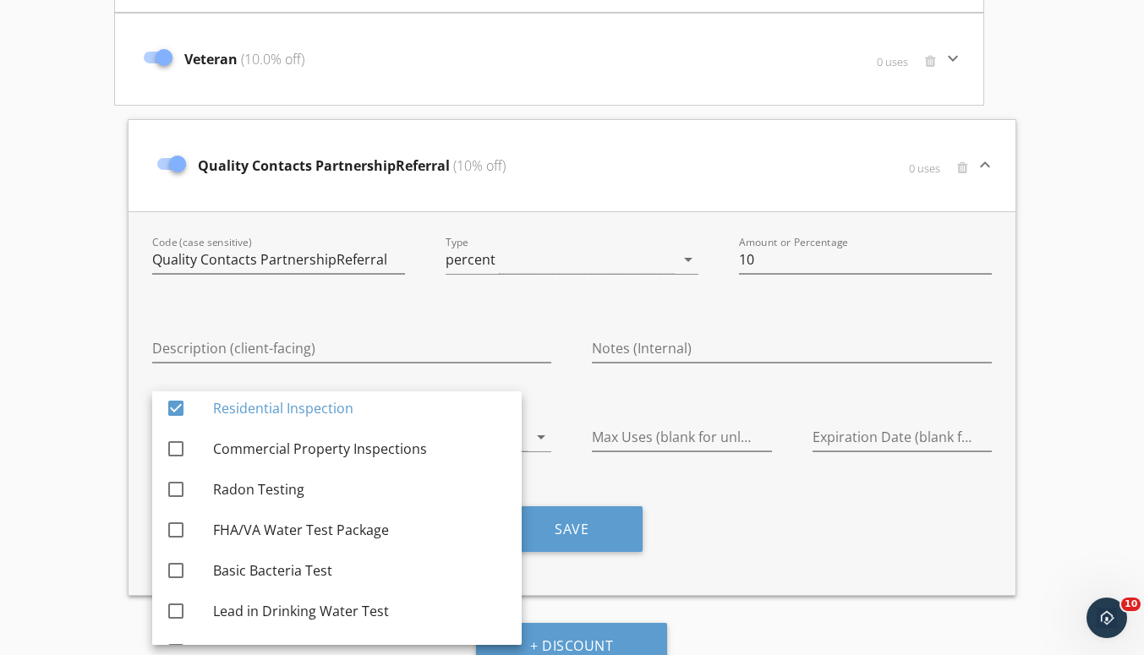
click at [189, 456] on div "check_box_outline_blank" at bounding box center [179, 449] width 27 height 20
checkbox input "true"
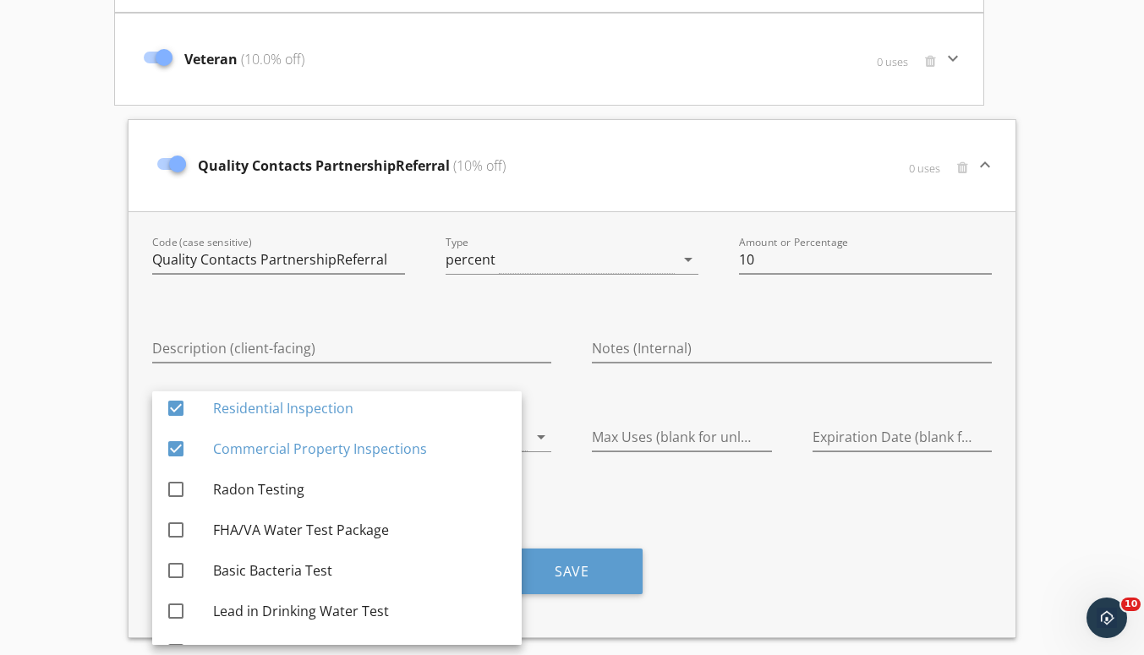
click at [228, 487] on div "Radon Testing" at bounding box center [360, 489] width 295 height 20
checkbox input "true"
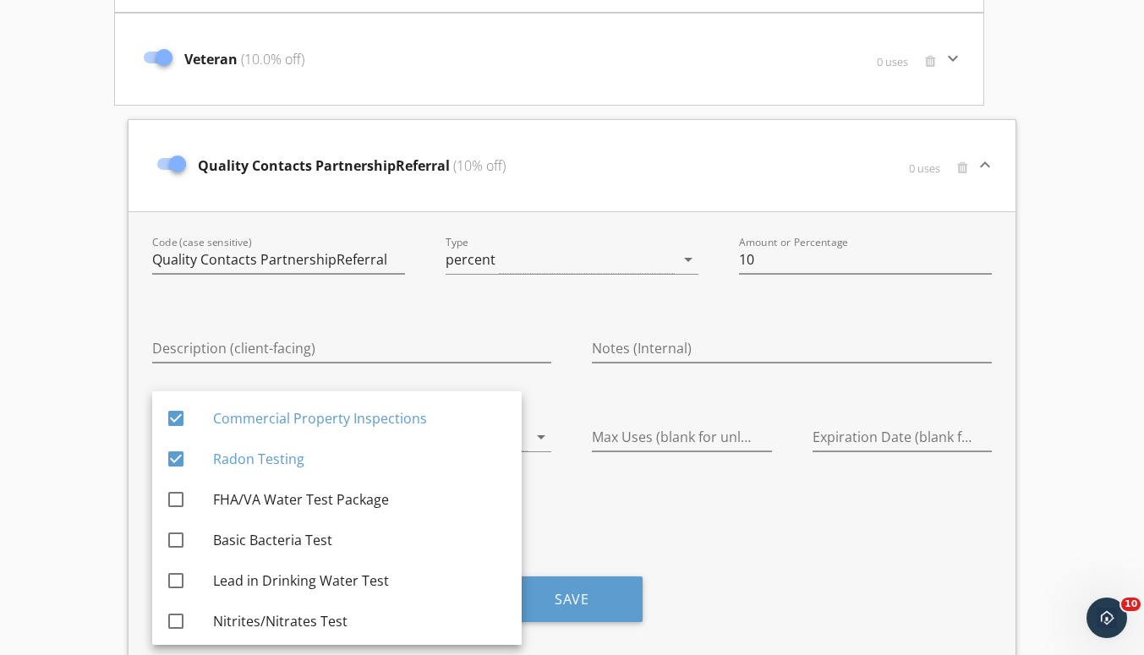
scroll to position [0, 0]
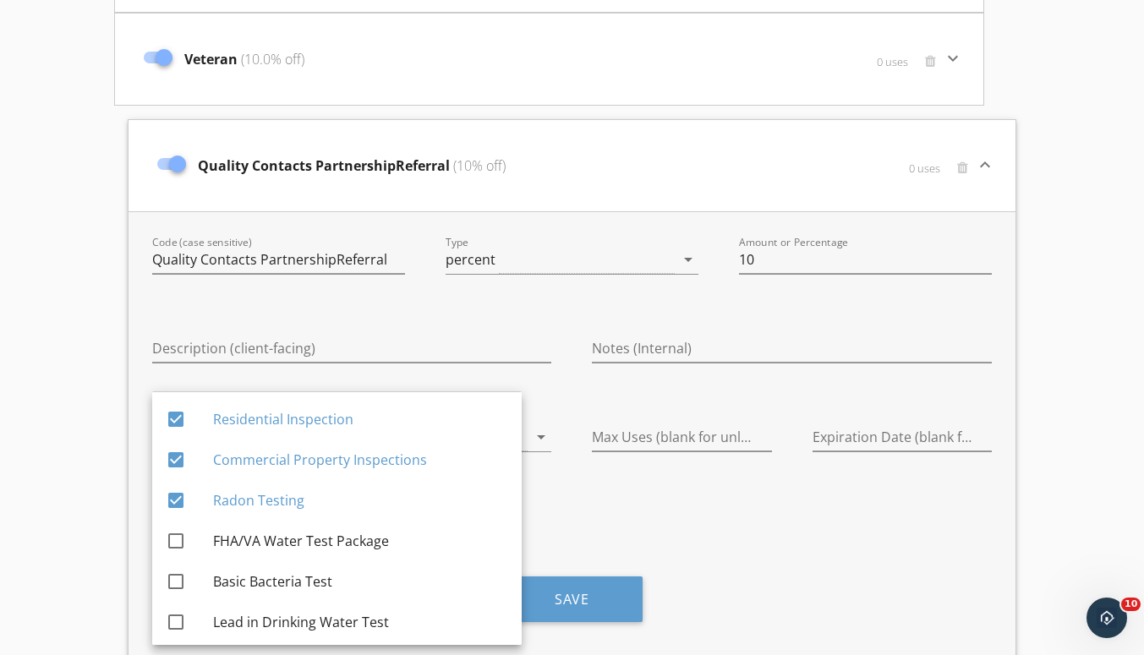
click at [176, 541] on div at bounding box center [175, 541] width 29 height 29
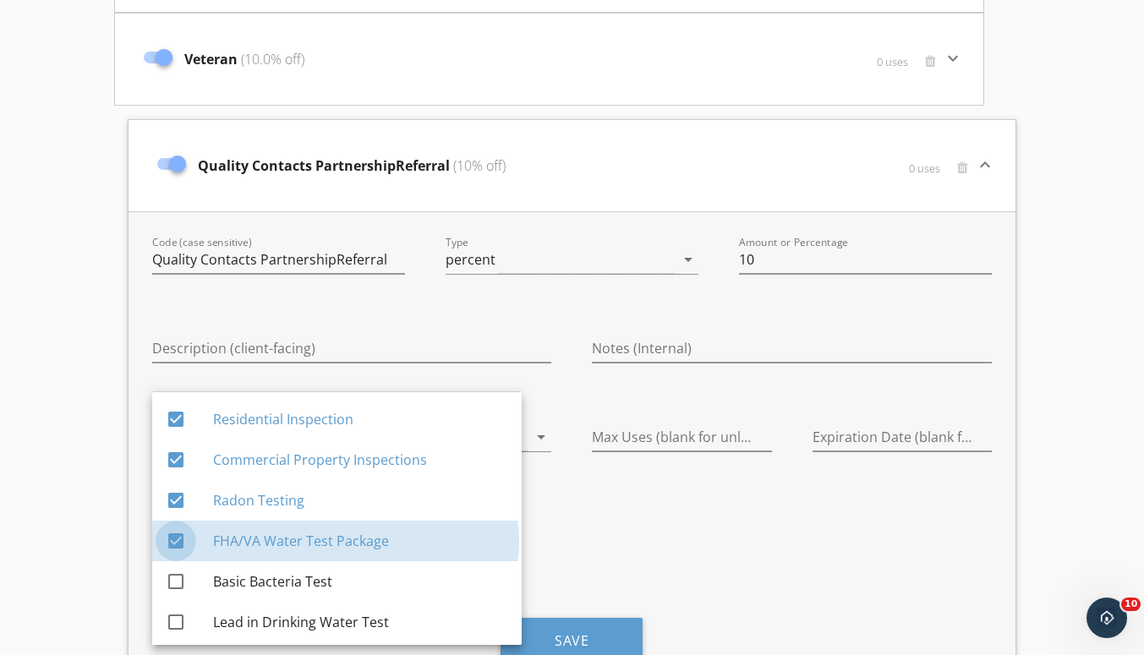
checkbox input "true"
click at [172, 588] on div at bounding box center [175, 581] width 29 height 29
checkbox input "true"
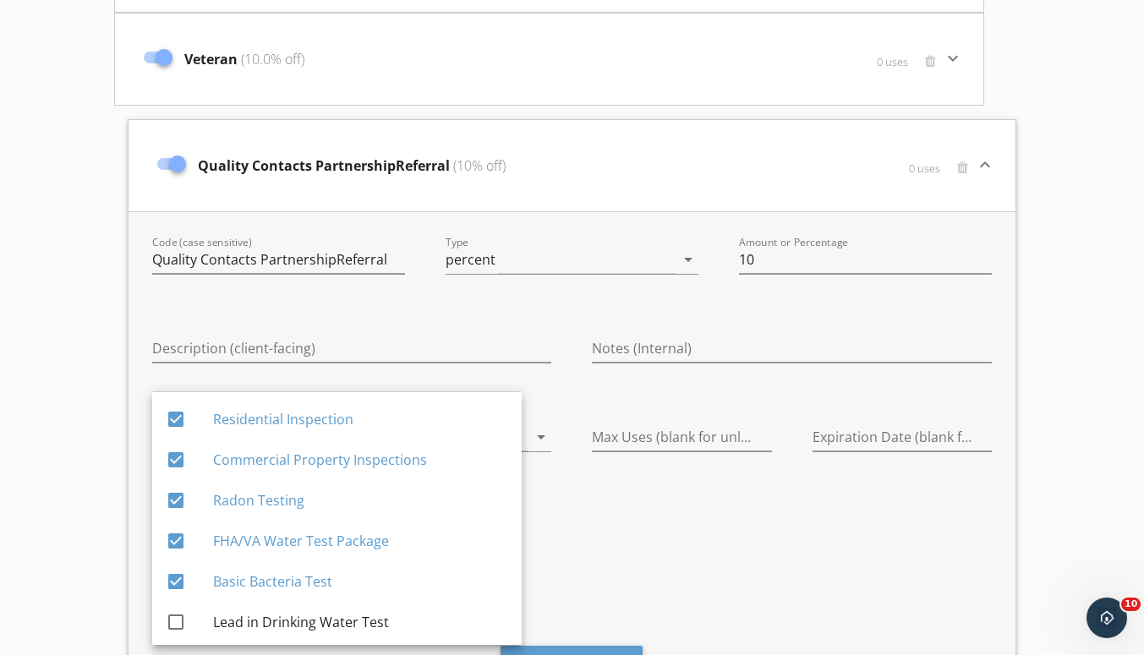
click at [176, 629] on div at bounding box center [175, 622] width 29 height 29
checkbox input "true"
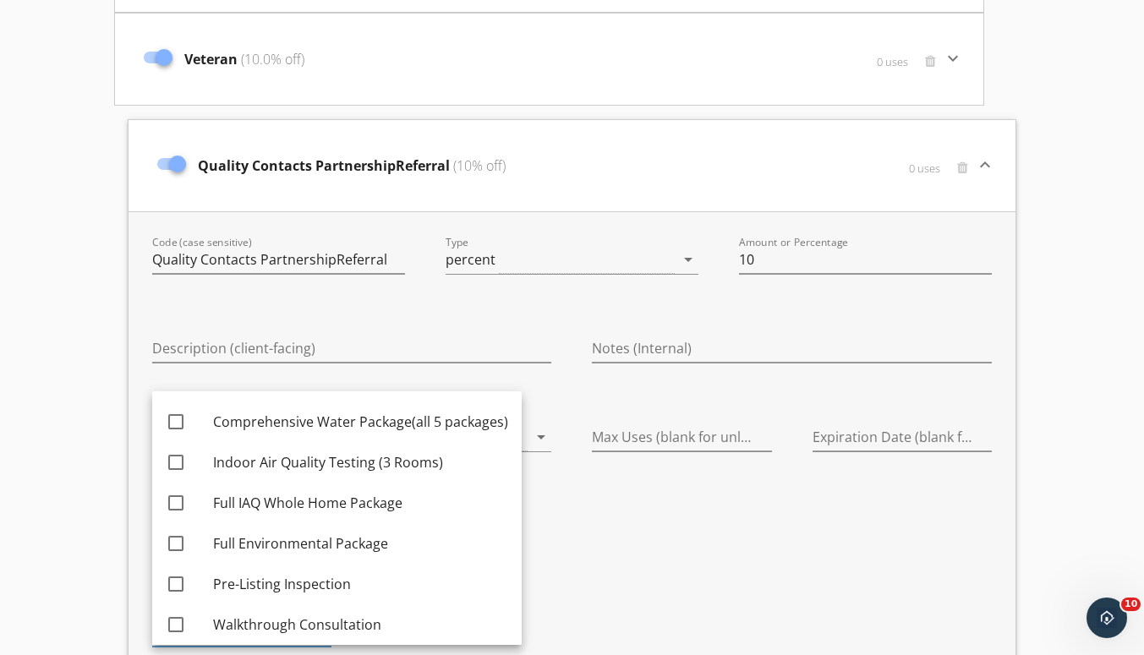
click at [183, 434] on div at bounding box center [175, 422] width 29 height 29
checkbox input "true"
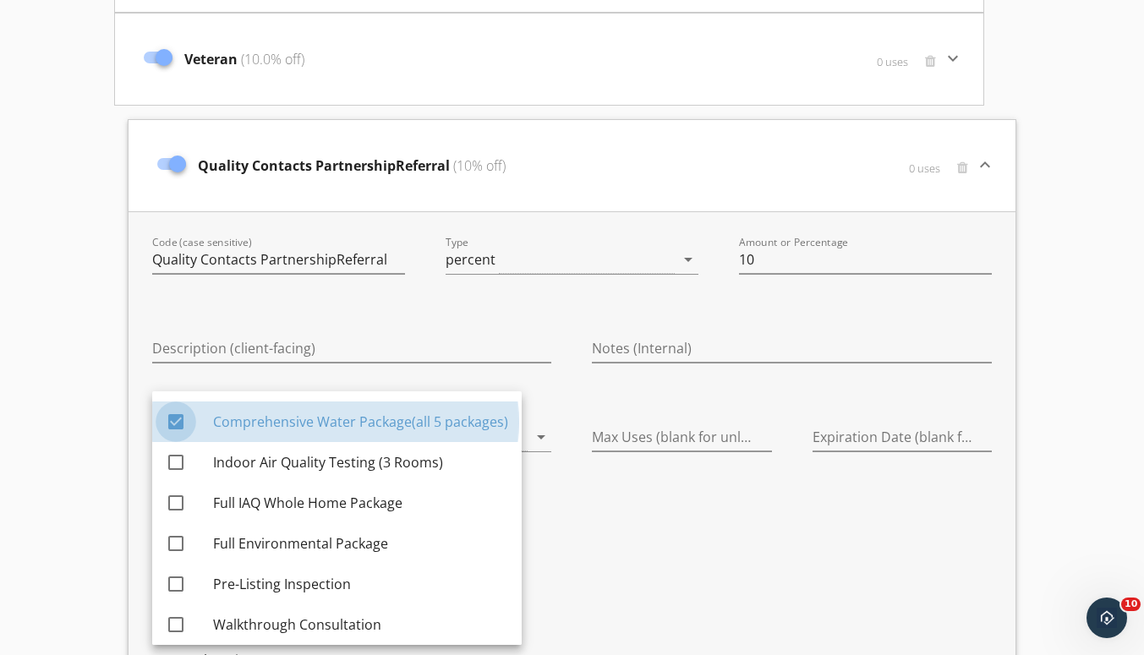
click at [173, 466] on div at bounding box center [175, 462] width 29 height 29
checkbox input "true"
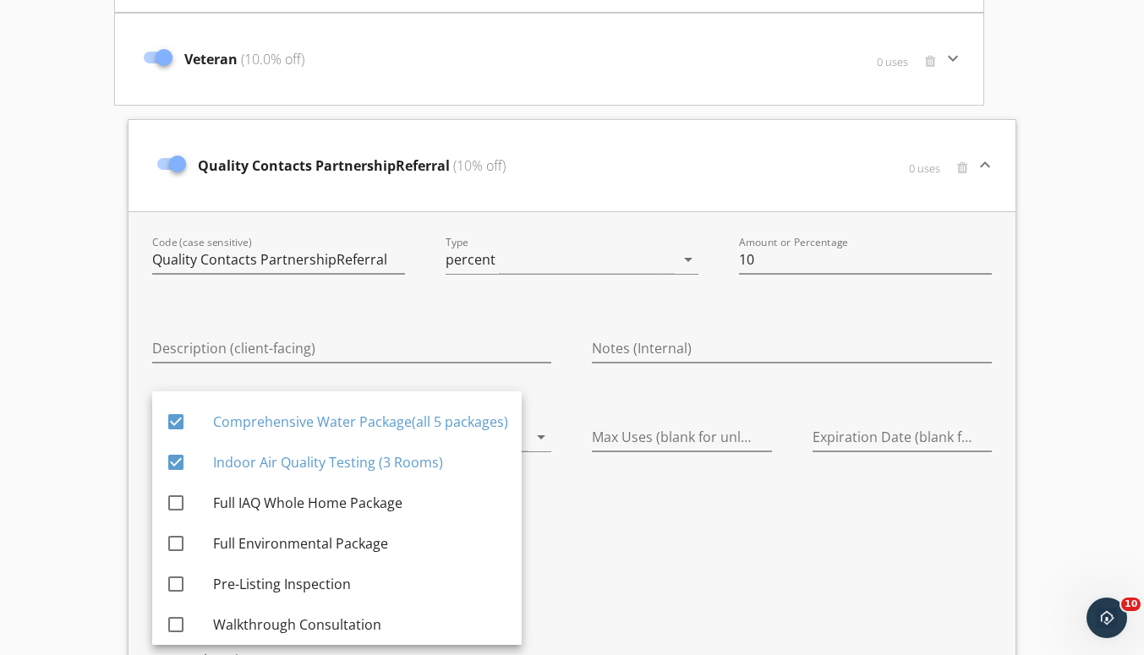
click at [176, 502] on div at bounding box center [175, 503] width 29 height 29
checkbox input "true"
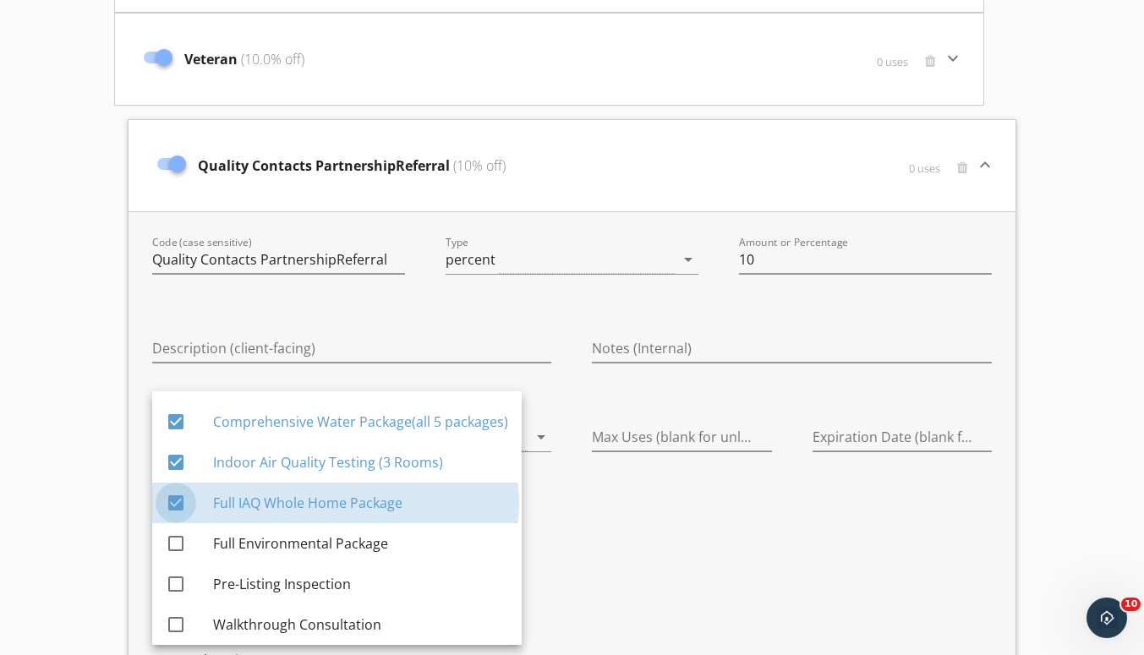
click at [172, 553] on div at bounding box center [175, 543] width 29 height 29
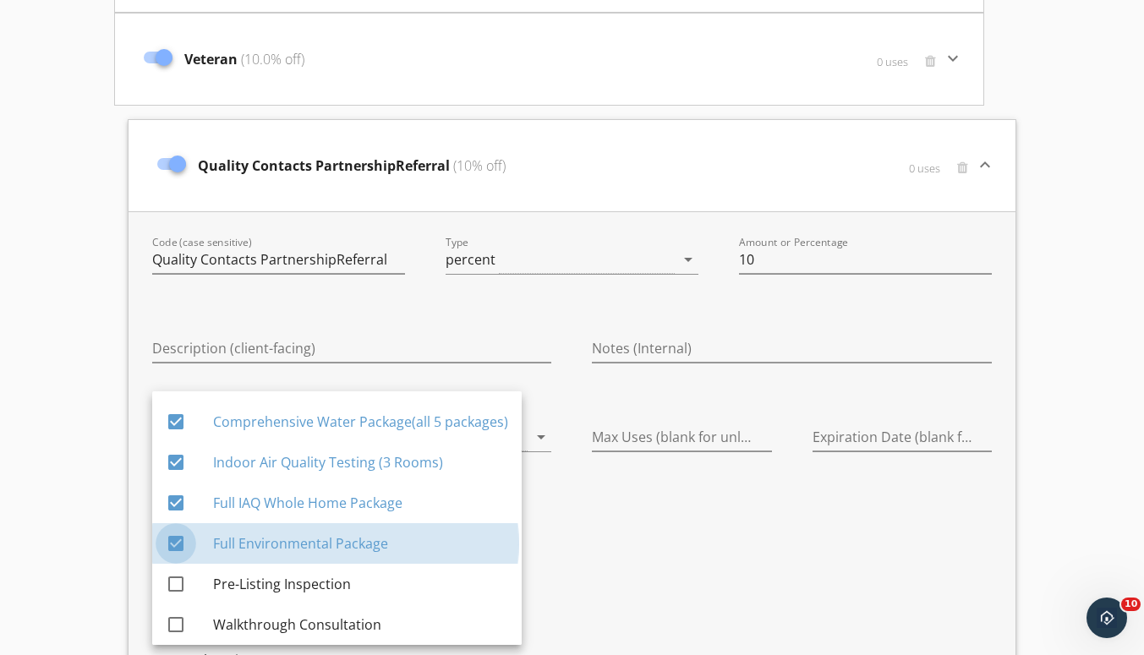
checkbox input "true"
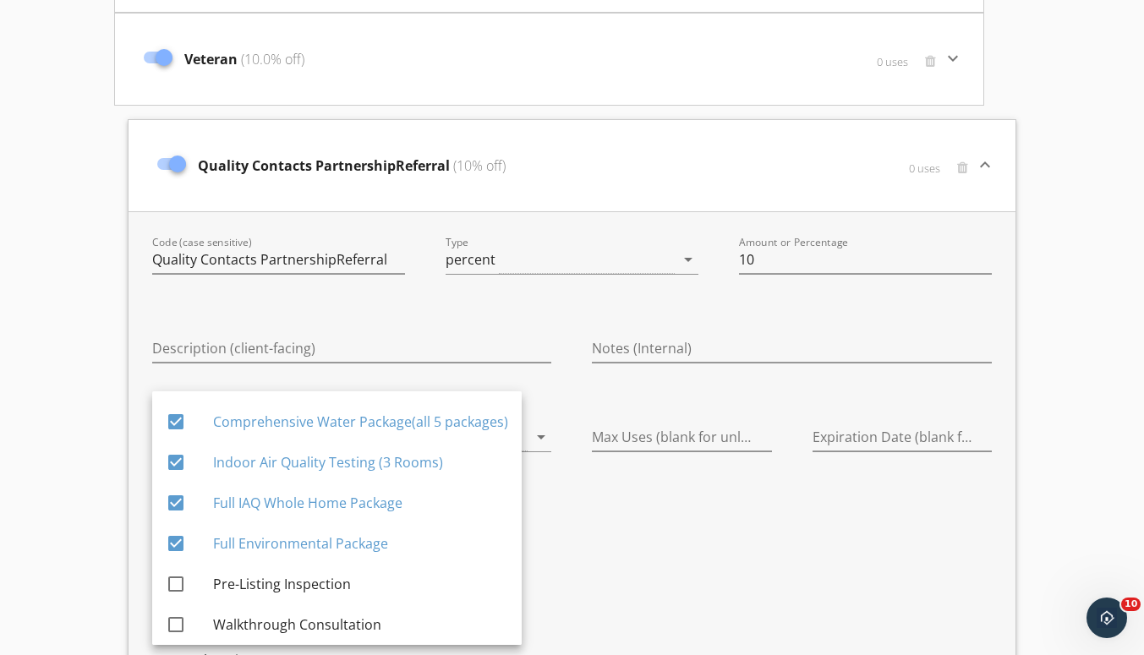
click at [180, 596] on div at bounding box center [175, 584] width 29 height 29
checkbox input "true"
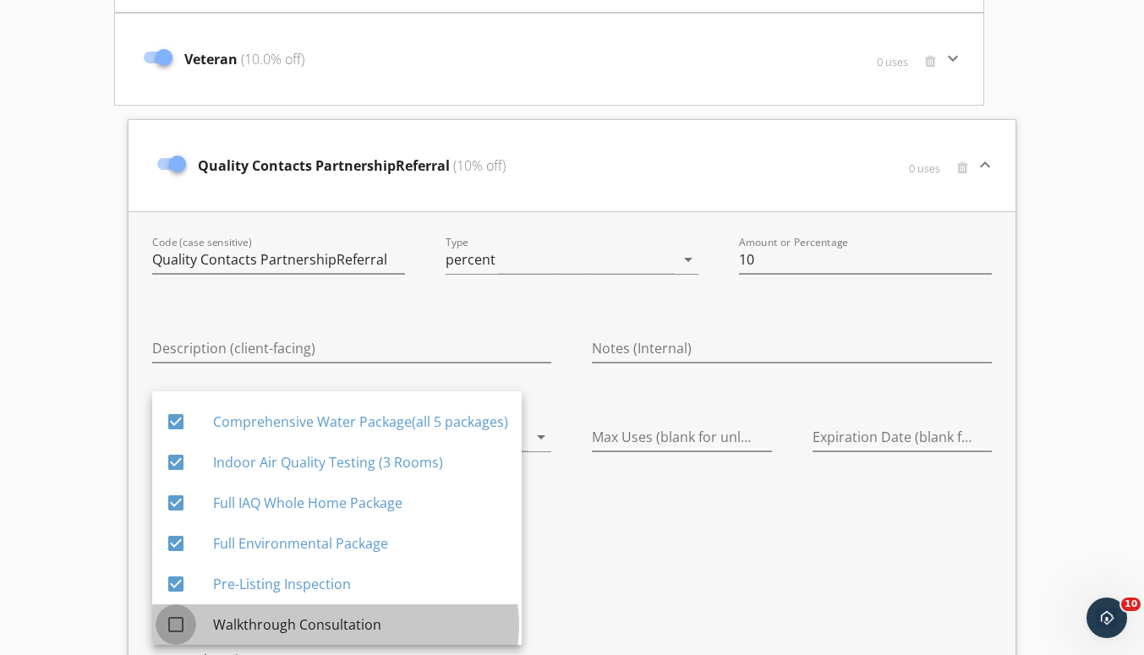
click at [176, 624] on div at bounding box center [175, 624] width 29 height 29
checkbox input "true"
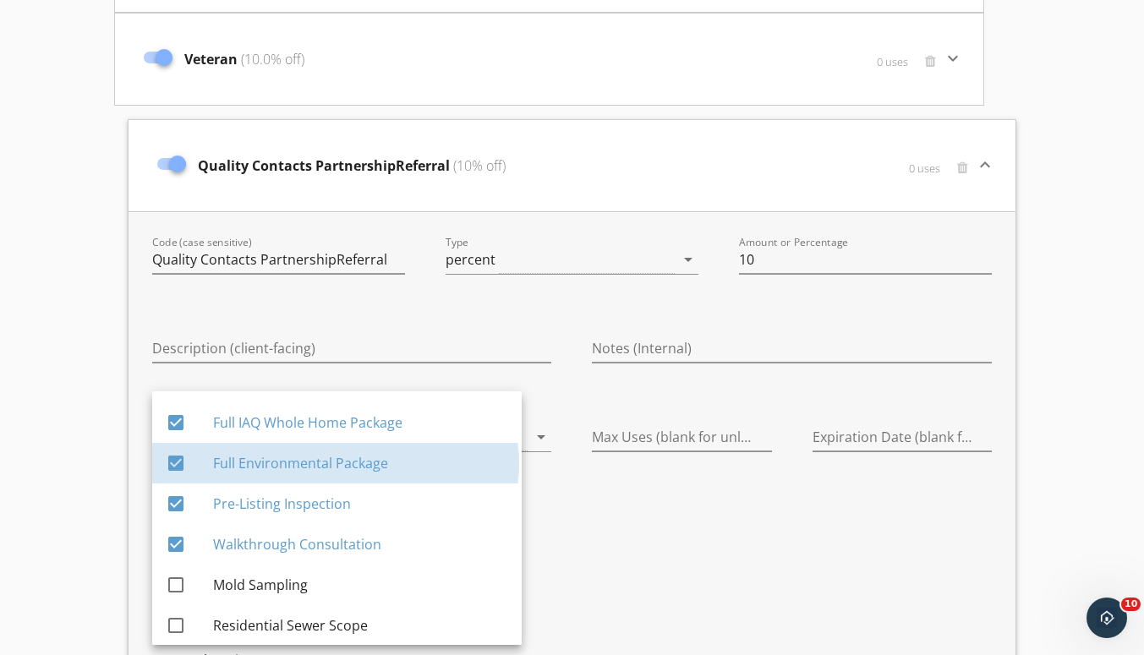
scroll to position [359, 0]
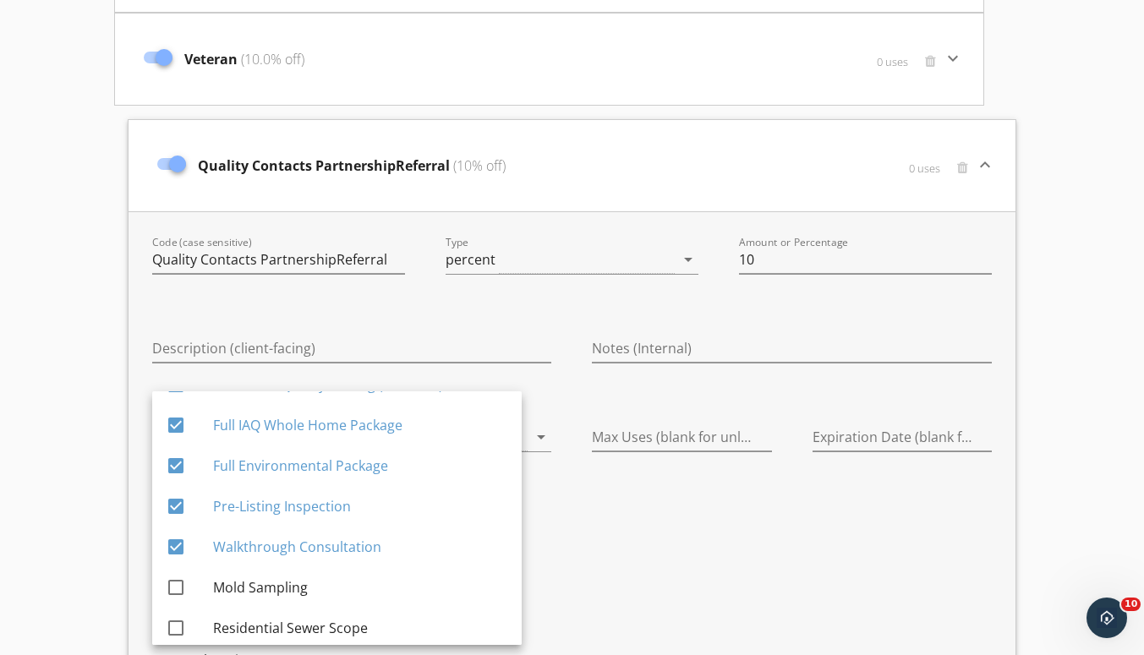
click at [174, 601] on input "checkbox" at bounding box center [176, 594] width 20 height 20
click at [183, 600] on input "checkbox" at bounding box center [176, 594] width 20 height 20
checkbox input "true"
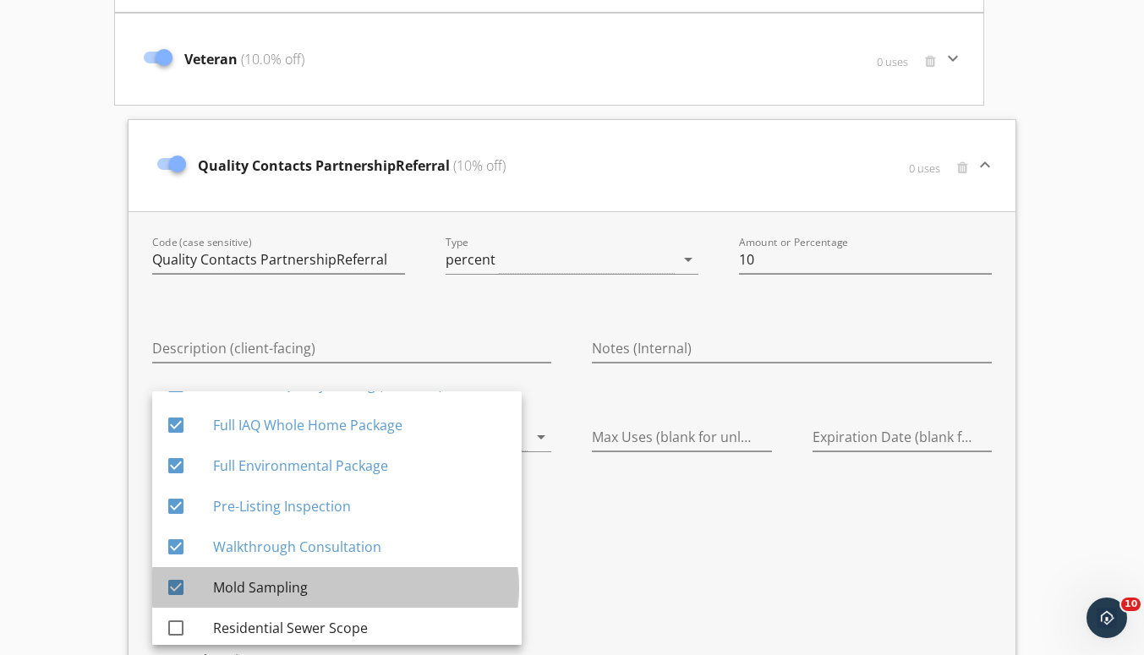
click at [189, 629] on div at bounding box center [175, 628] width 29 height 29
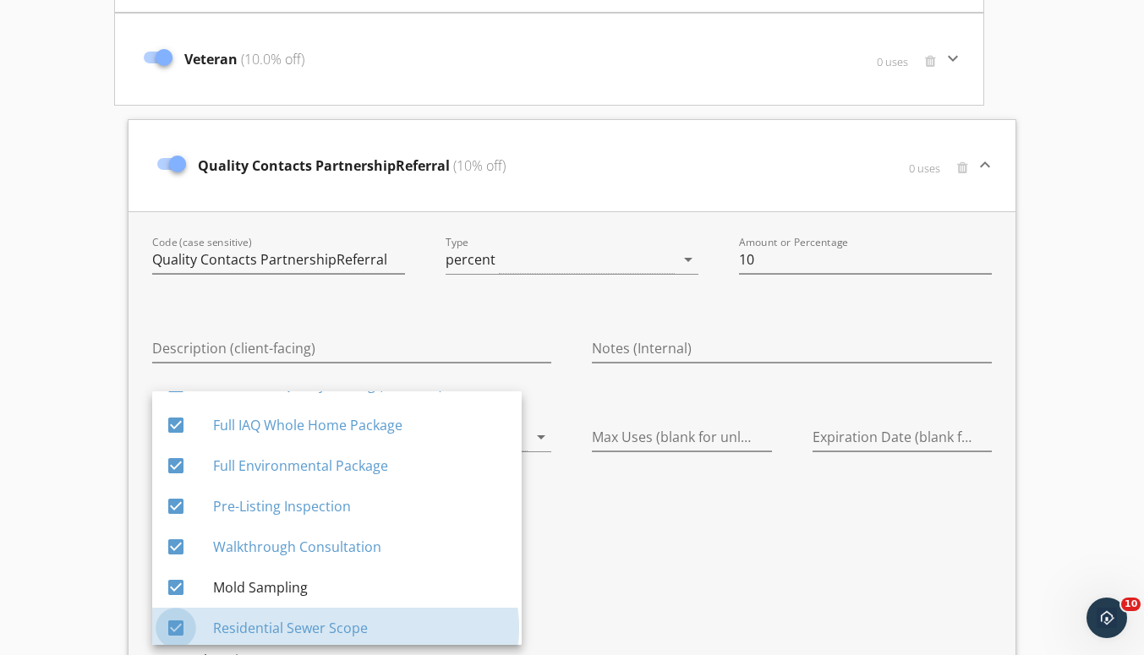
checkbox input "true"
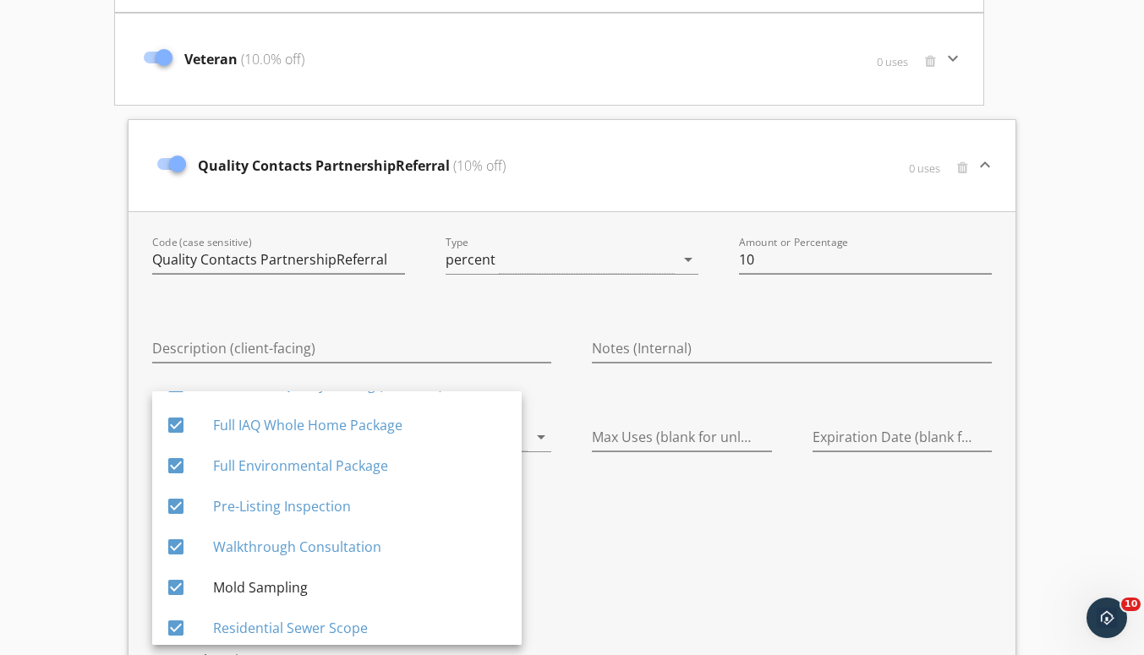
click at [176, 587] on div at bounding box center [175, 587] width 29 height 29
click at [161, 596] on link "check_box Mold Sampling" at bounding box center [336, 587] width 369 height 41
checkbox input "false"
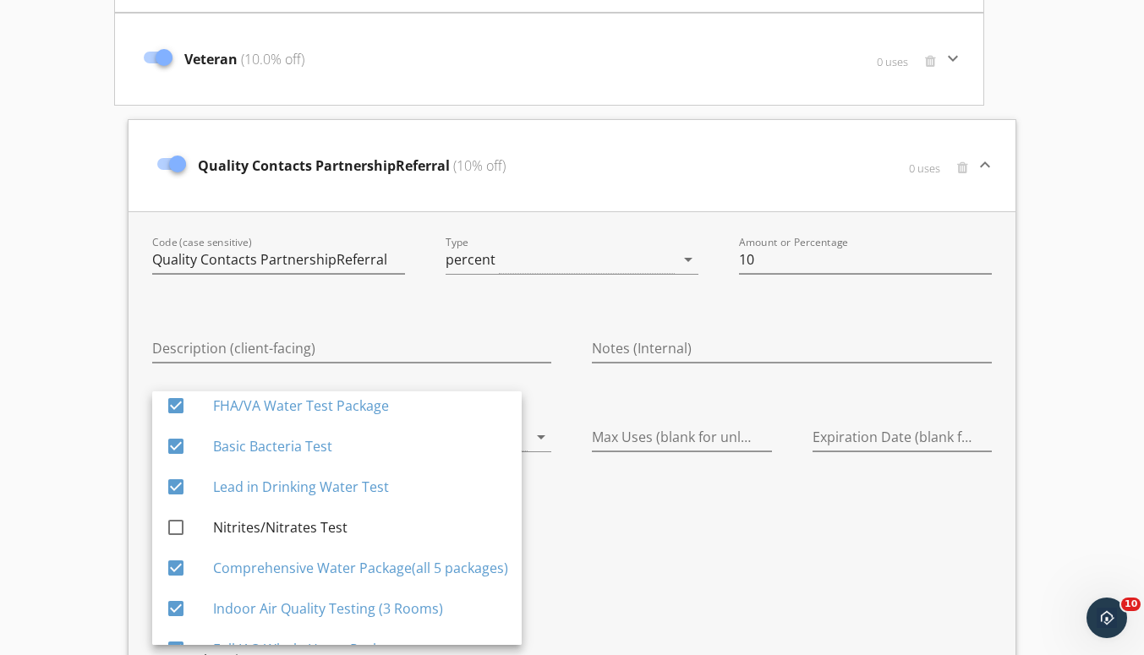
scroll to position [121, 0]
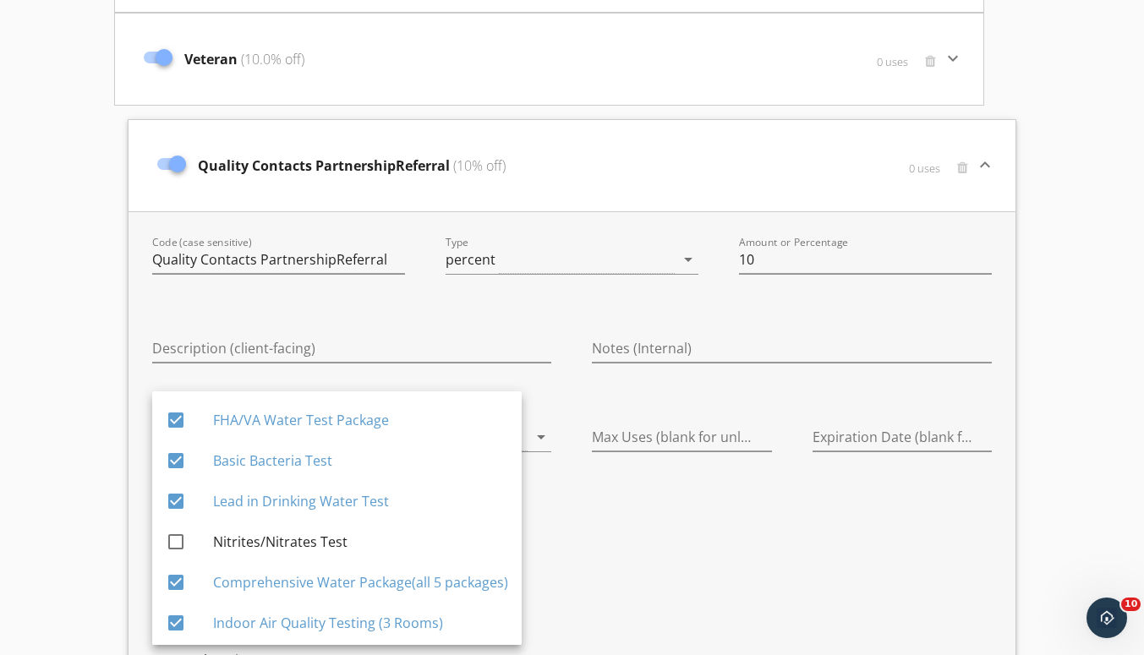
click at [173, 539] on div at bounding box center [175, 542] width 29 height 29
checkbox input "true"
